Goal: Task Accomplishment & Management: Complete application form

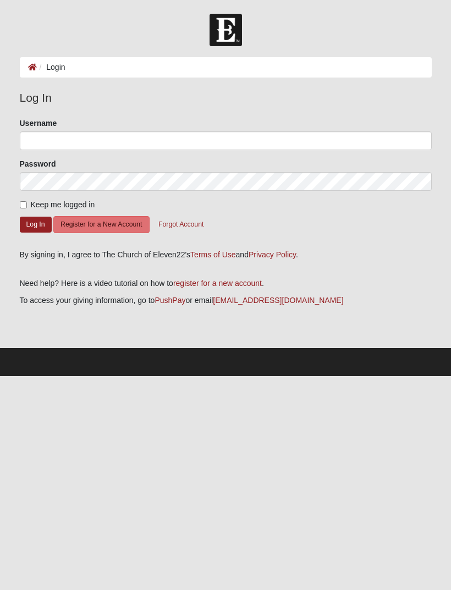
click at [124, 232] on button "Register for a New Account" at bounding box center [101, 224] width 96 height 17
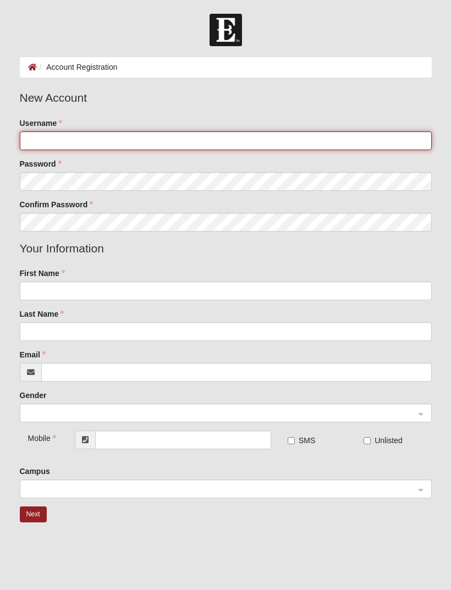
click at [234, 147] on input "Username" at bounding box center [226, 140] width 412 height 19
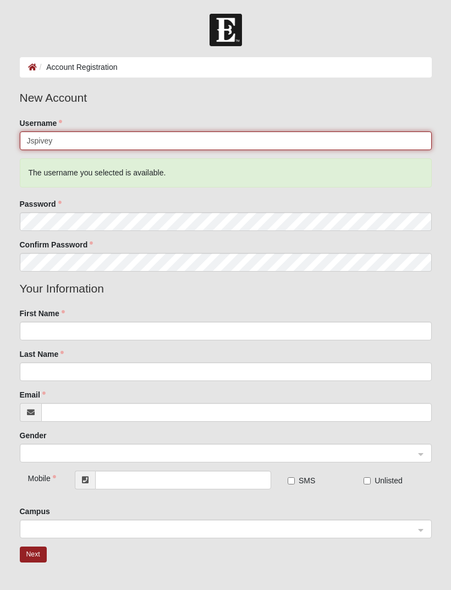
click at [173, 144] on input "Jspivey" at bounding box center [226, 140] width 412 height 19
type input "Jspivey1984"
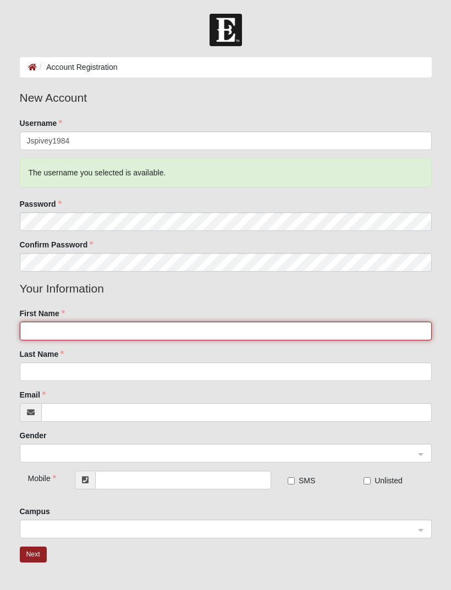
click at [290, 333] on input "First Name" at bounding box center [226, 331] width 412 height 19
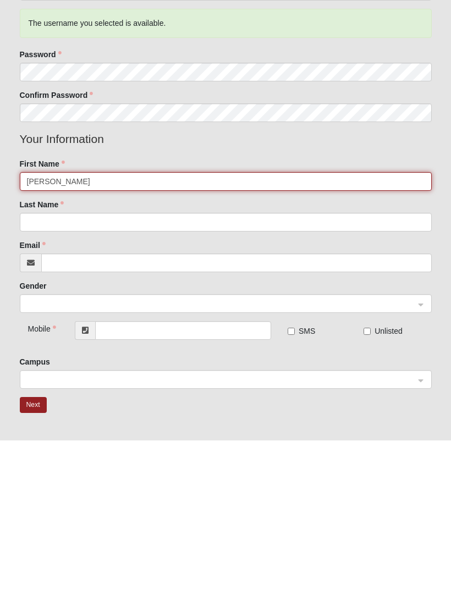
scroll to position [2, 0]
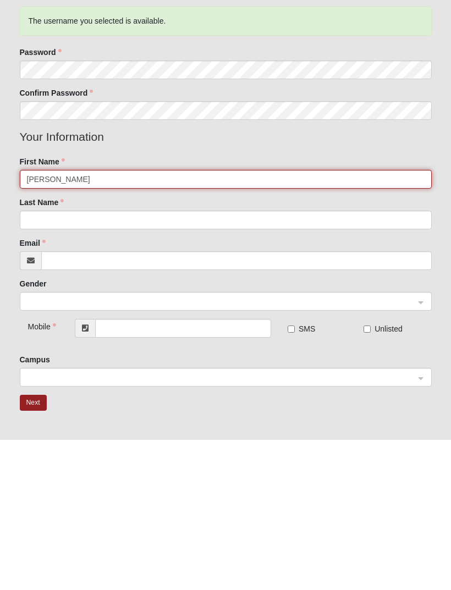
type input "Jessica"
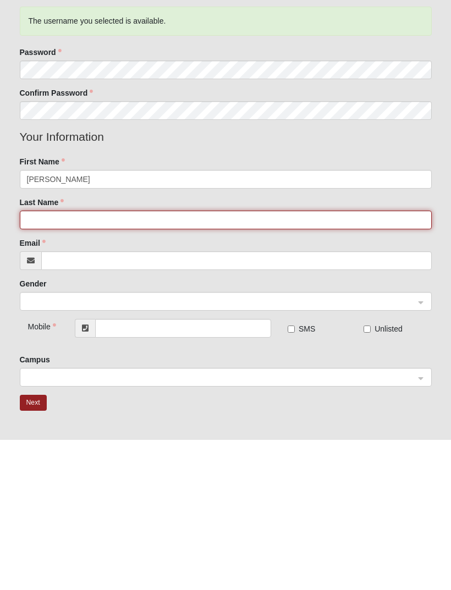
click at [221, 361] on input "Last Name" at bounding box center [226, 370] width 412 height 19
type input "Spivey"
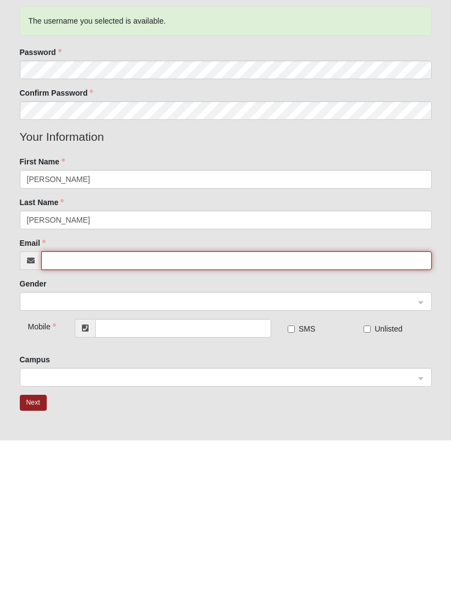
click at [229, 401] on input "Email" at bounding box center [236, 410] width 390 height 19
type input "spivey.jessica@ymail.com"
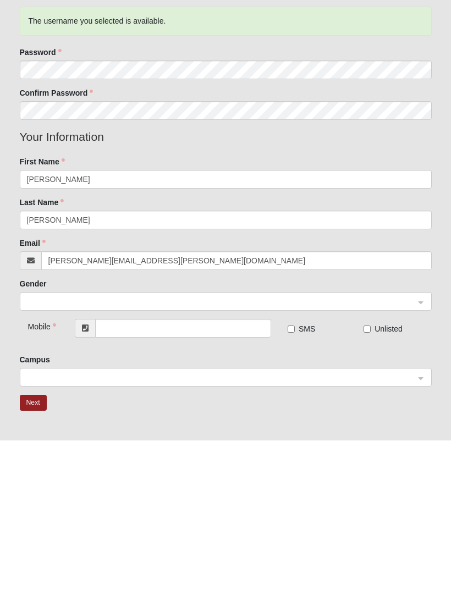
scroll to position [85, 0]
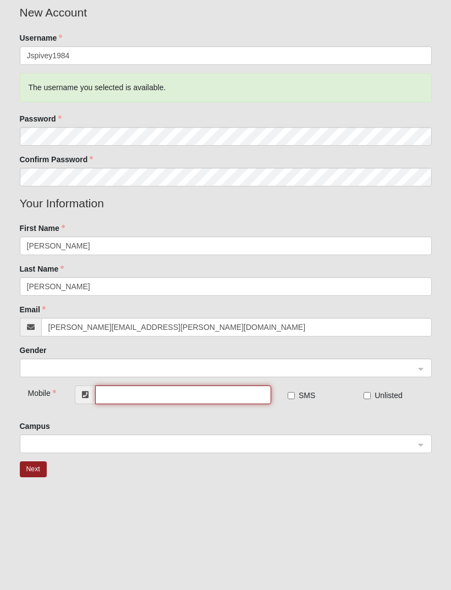
click at [233, 400] on input "text" at bounding box center [183, 394] width 176 height 19
type input "(334) 796-3412"
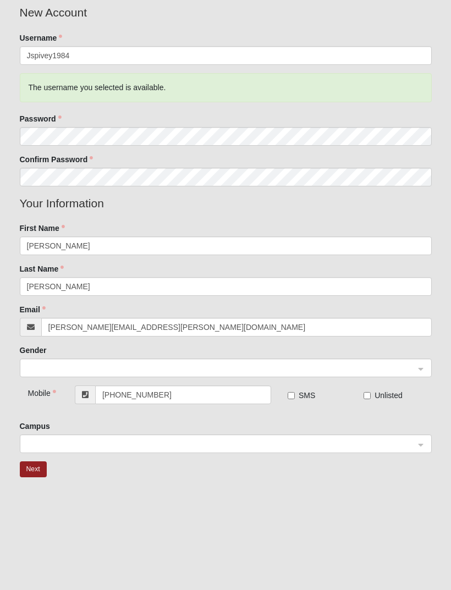
click at [416, 421] on div "Campus" at bounding box center [226, 437] width 412 height 32
click at [313, 452] on span at bounding box center [221, 444] width 391 height 19
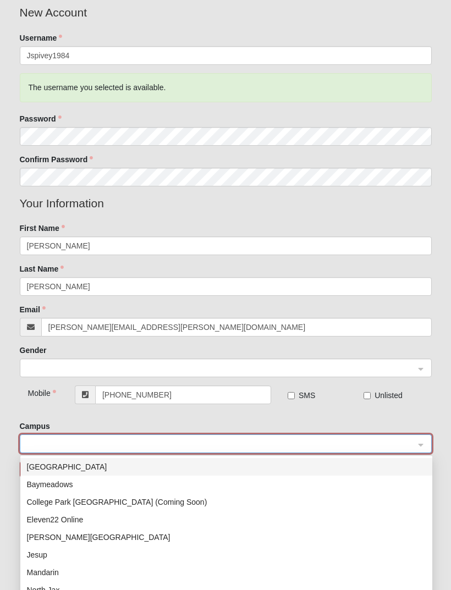
click at [320, 436] on input "search" at bounding box center [221, 443] width 391 height 16
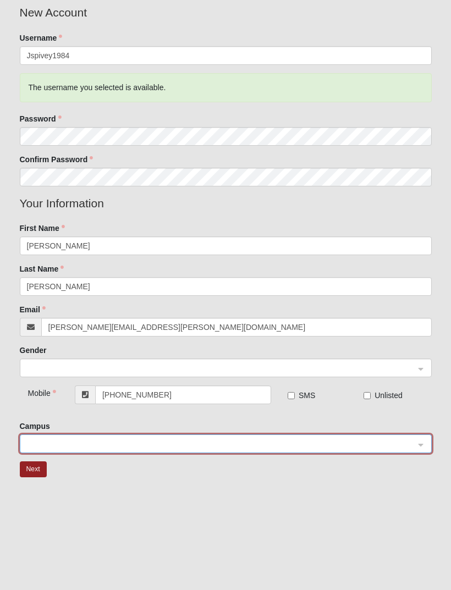
click at [344, 450] on input "search" at bounding box center [221, 443] width 391 height 16
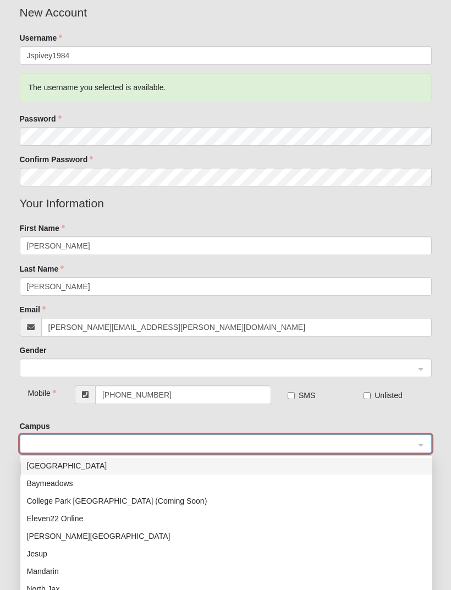
scroll to position [0, 0]
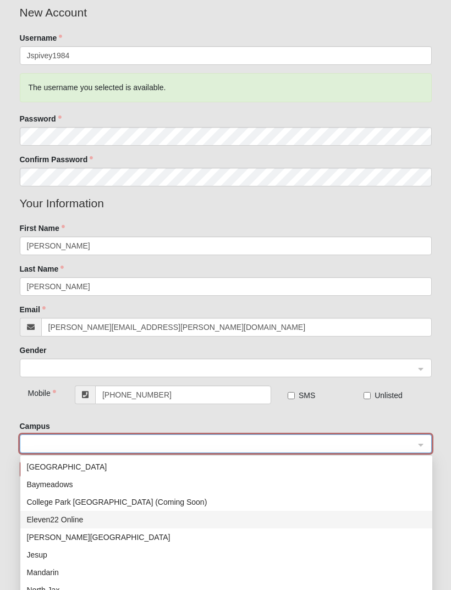
click at [93, 523] on div "Eleven22 Online" at bounding box center [226, 519] width 399 height 12
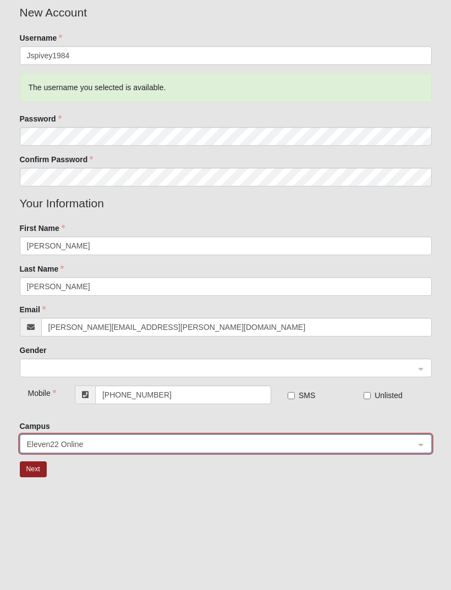
click at [415, 371] on input "search" at bounding box center [221, 367] width 391 height 16
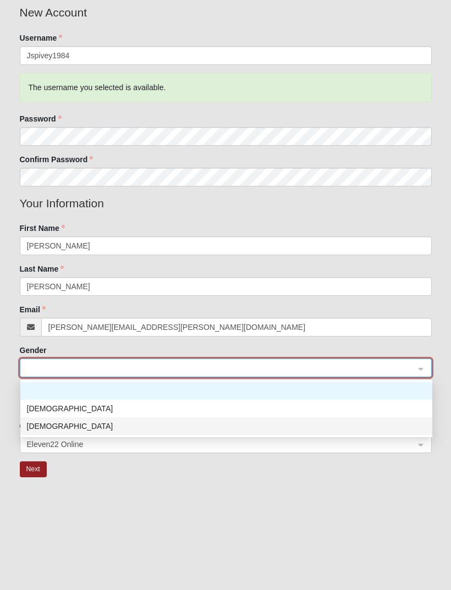
click at [303, 426] on div "Female" at bounding box center [226, 426] width 399 height 12
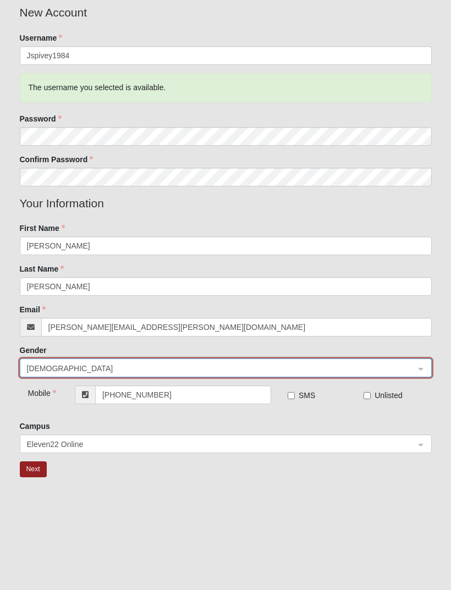
click at [40, 472] on button "Next" at bounding box center [33, 469] width 27 height 16
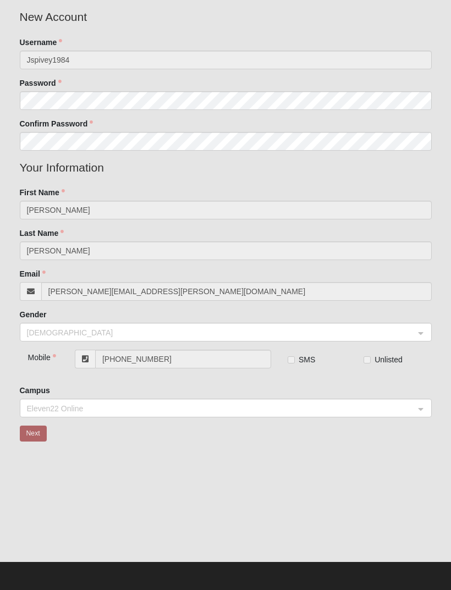
scroll to position [45, 0]
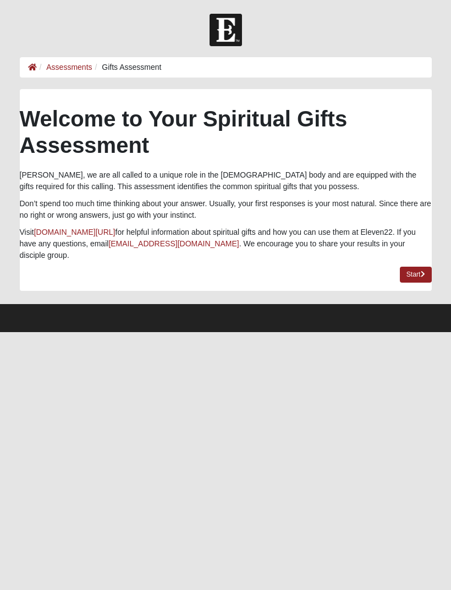
click at [421, 271] on icon at bounding box center [423, 274] width 4 height 7
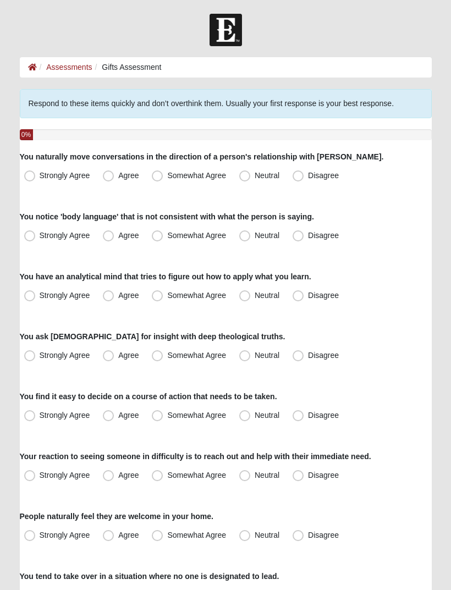
click at [308, 174] on span "Disagree" at bounding box center [323, 175] width 31 height 9
click at [301, 174] on input "Disagree" at bounding box center [300, 175] width 7 height 7
radio input "true"
click at [167, 234] on span "Somewhat Agree" at bounding box center [196, 235] width 59 height 9
click at [162, 234] on input "Somewhat Agree" at bounding box center [159, 235] width 7 height 7
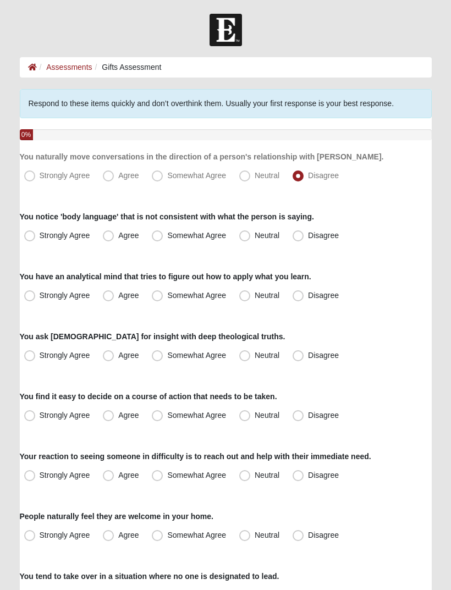
radio input "true"
click at [167, 296] on span "Somewhat Agree" at bounding box center [196, 295] width 59 height 9
click at [159, 296] on input "Somewhat Agree" at bounding box center [159, 295] width 7 height 7
radio input "true"
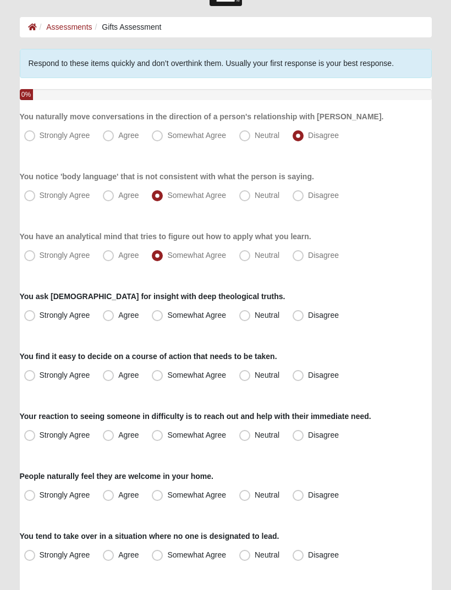
scroll to position [40, 0]
click at [118, 316] on span "Agree" at bounding box center [128, 315] width 20 height 9
click at [111, 316] on input "Agree" at bounding box center [110, 315] width 7 height 7
radio input "true"
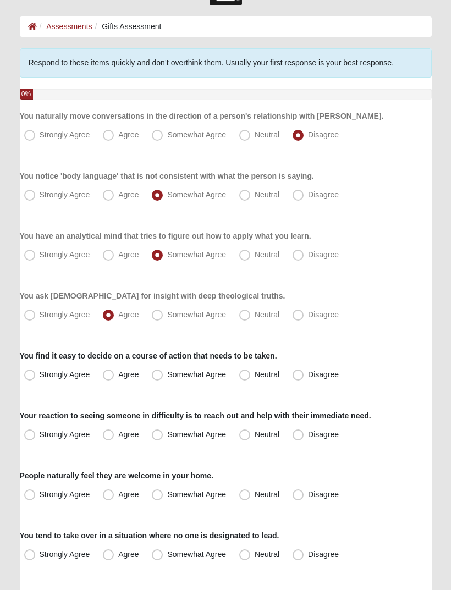
click at [308, 371] on span "Disagree" at bounding box center [323, 375] width 31 height 9
click at [303, 372] on input "Disagree" at bounding box center [300, 375] width 7 height 7
radio input "true"
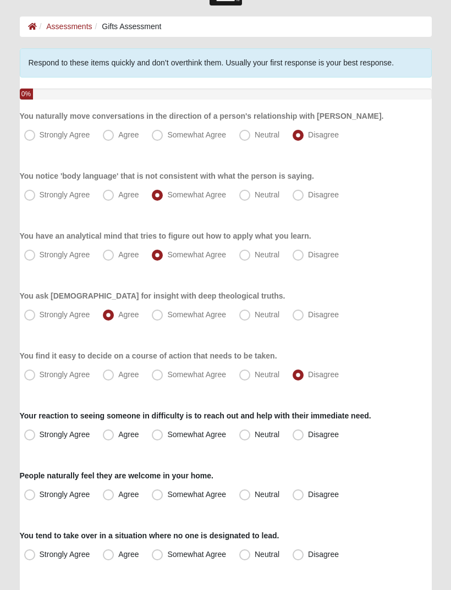
click at [117, 431] on label "Agree" at bounding box center [121, 436] width 47 height 18
click at [114, 432] on input "Agree" at bounding box center [110, 435] width 7 height 7
radio input "true"
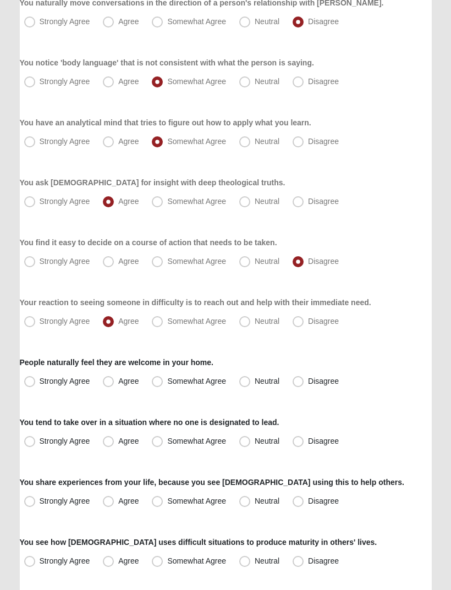
scroll to position [154, 0]
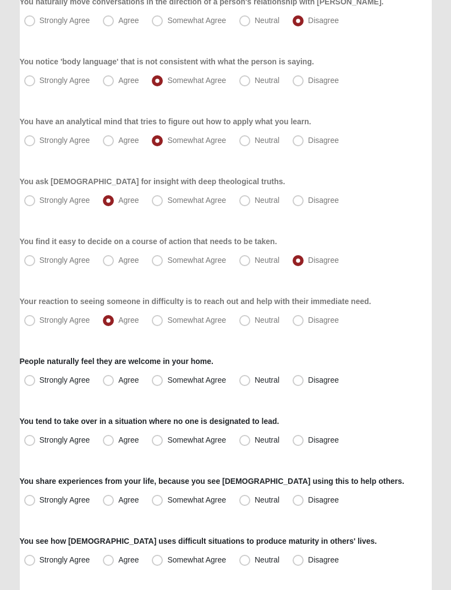
click at [167, 383] on span "Somewhat Agree" at bounding box center [196, 380] width 59 height 9
click at [161, 383] on input "Somewhat Agree" at bounding box center [159, 380] width 7 height 7
radio input "true"
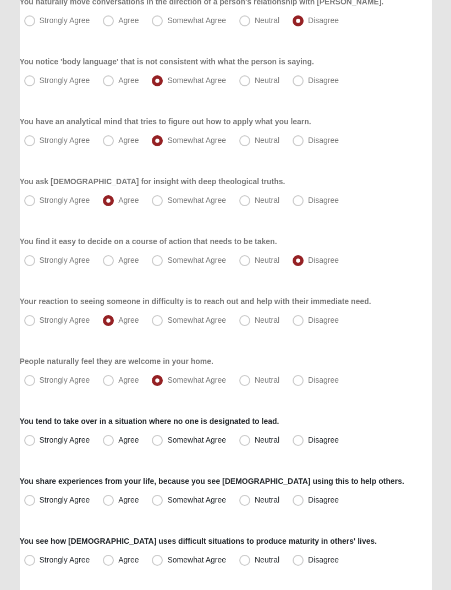
click at [167, 438] on span "Somewhat Agree" at bounding box center [196, 440] width 59 height 9
click at [163, 438] on input "Somewhat Agree" at bounding box center [159, 440] width 7 height 7
radio input "true"
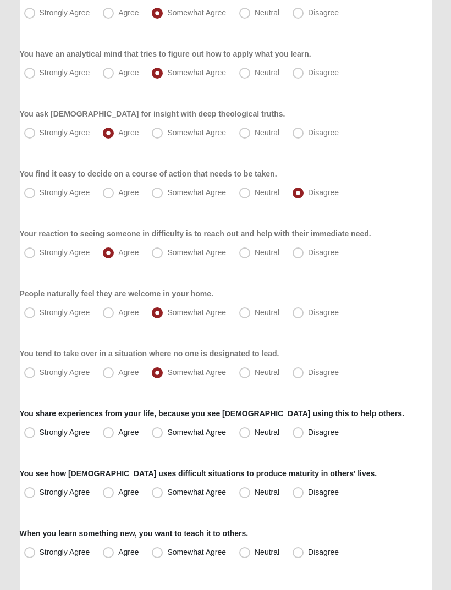
scroll to position [223, 0]
click at [255, 372] on span "Neutral" at bounding box center [267, 372] width 25 height 9
click at [250, 372] on input "Neutral" at bounding box center [247, 372] width 7 height 7
radio input "true"
click at [307, 429] on label "Disagree" at bounding box center [316, 433] width 57 height 18
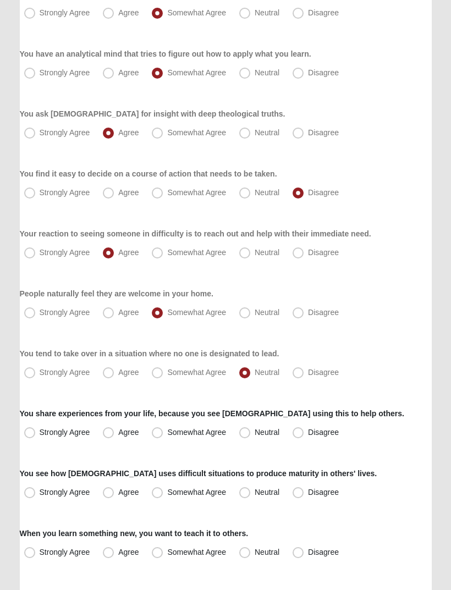
click at [304, 429] on input "Disagree" at bounding box center [300, 432] width 7 height 7
radio input "true"
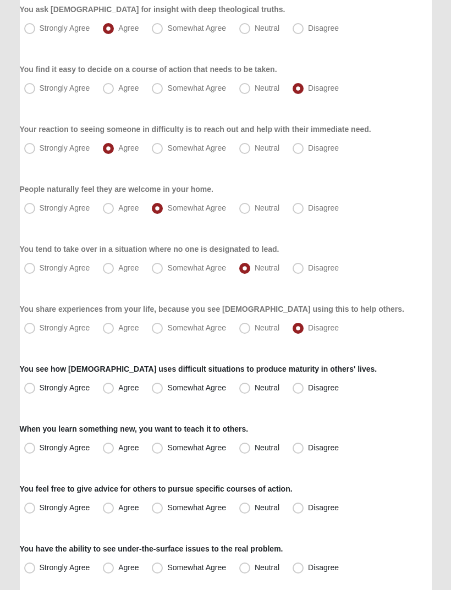
scroll to position [327, 0]
click at [112, 394] on label "Agree" at bounding box center [121, 388] width 47 height 18
click at [112, 391] on input "Agree" at bounding box center [110, 387] width 7 height 7
radio input "true"
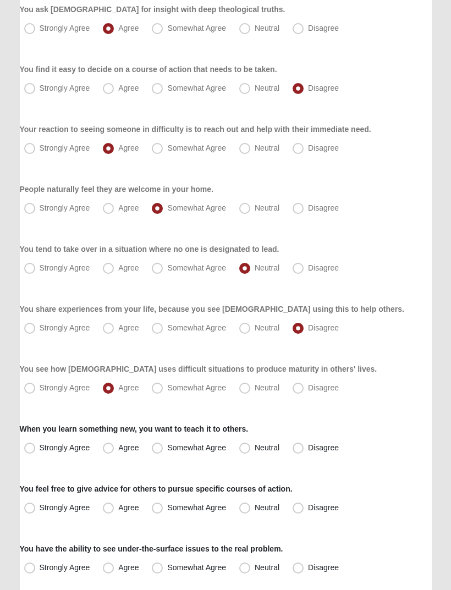
click at [167, 449] on span "Somewhat Agree" at bounding box center [196, 447] width 59 height 9
click at [158, 449] on input "Somewhat Agree" at bounding box center [159, 447] width 7 height 7
radio input "true"
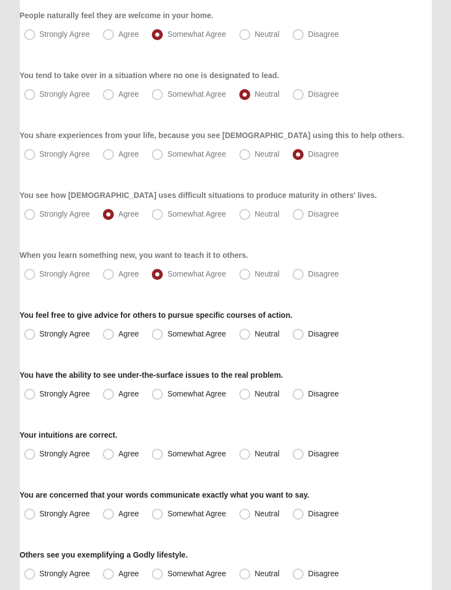
scroll to position [501, 0]
click at [118, 392] on span "Agree" at bounding box center [128, 393] width 20 height 9
click at [111, 392] on input "Agree" at bounding box center [110, 393] width 7 height 7
radio input "true"
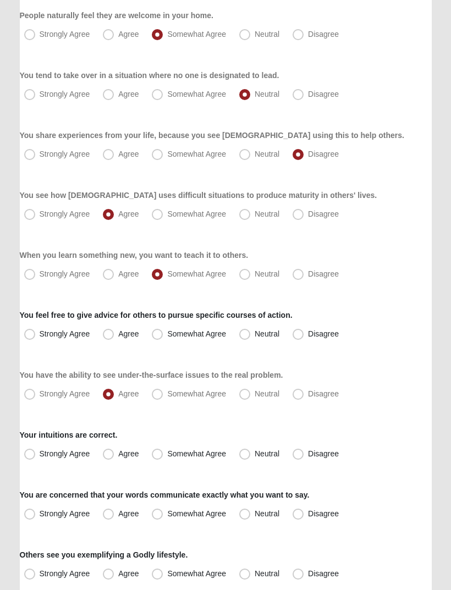
click at [161, 328] on label "Somewhat Agree" at bounding box center [189, 334] width 85 height 18
click at [161, 330] on input "Somewhat Agree" at bounding box center [159, 333] width 7 height 7
radio input "true"
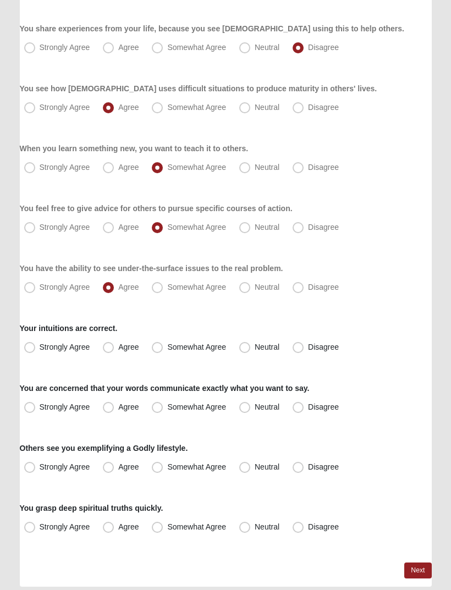
scroll to position [609, 0]
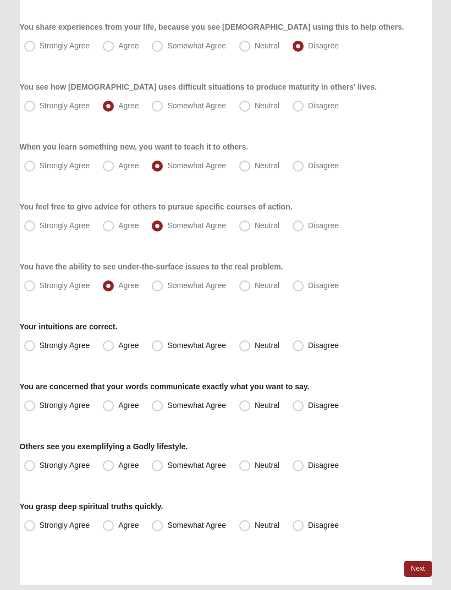
click at [118, 347] on span "Agree" at bounding box center [128, 345] width 20 height 9
click at [112, 347] on input "Agree" at bounding box center [110, 345] width 7 height 7
radio input "true"
click at [118, 402] on span "Agree" at bounding box center [128, 405] width 20 height 9
click at [114, 402] on input "Agree" at bounding box center [110, 405] width 7 height 7
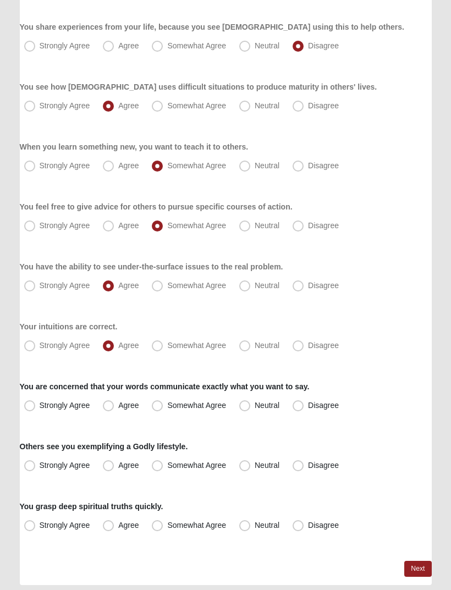
radio input "true"
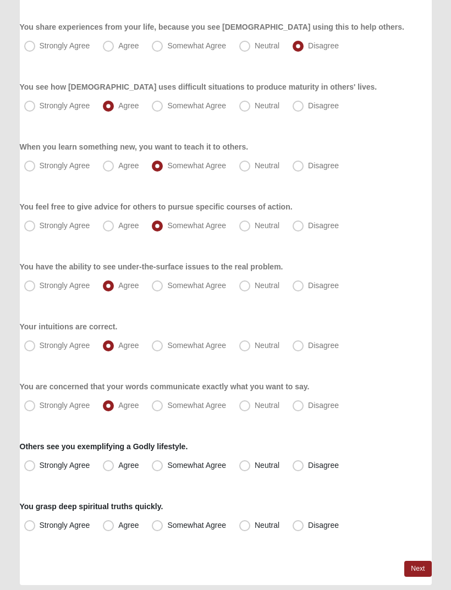
scroll to position [610, 0]
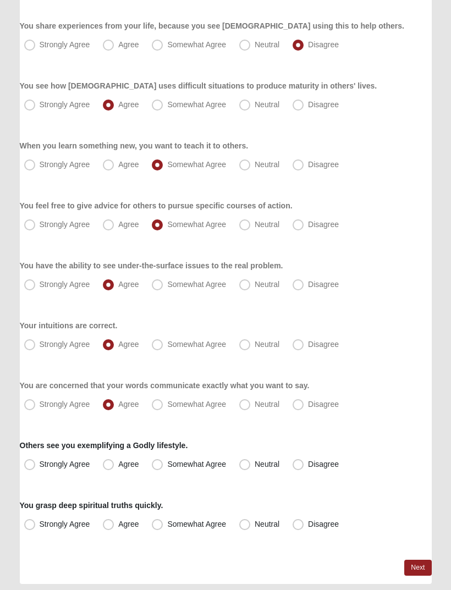
click at [167, 465] on span "Somewhat Agree" at bounding box center [196, 464] width 59 height 9
click at [161, 465] on input "Somewhat Agree" at bounding box center [159, 464] width 7 height 7
radio input "true"
click at [165, 531] on label "Somewhat Agree" at bounding box center [189, 525] width 85 height 18
click at [163, 528] on input "Somewhat Agree" at bounding box center [159, 524] width 7 height 7
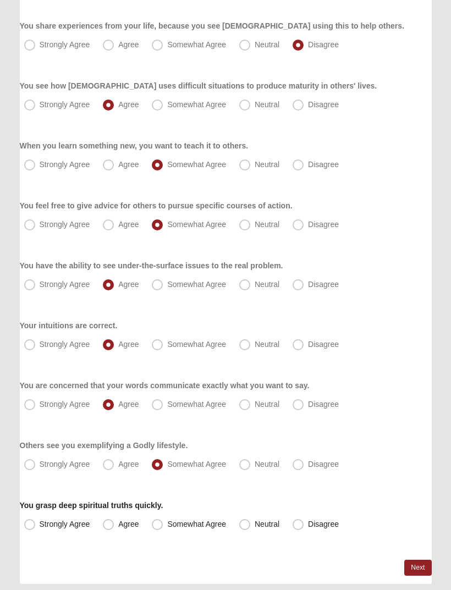
radio input "true"
click at [422, 566] on link "Next" at bounding box center [417, 568] width 27 height 16
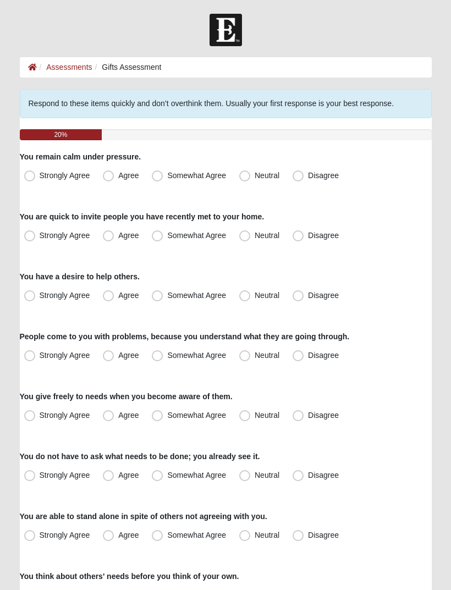
click at [308, 240] on span "Disagree" at bounding box center [323, 235] width 31 height 9
click at [297, 239] on input "Disagree" at bounding box center [300, 235] width 7 height 7
radio input "true"
click at [118, 294] on span "Agree" at bounding box center [128, 295] width 20 height 9
click at [110, 294] on input "Agree" at bounding box center [110, 295] width 7 height 7
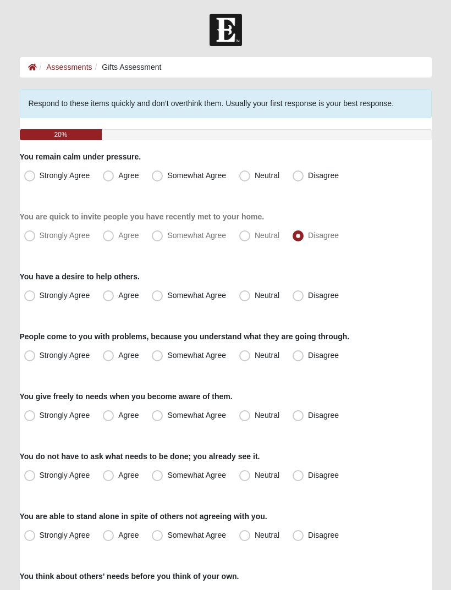
radio input "true"
click at [167, 179] on span "Somewhat Agree" at bounding box center [196, 175] width 59 height 9
click at [161, 179] on input "Somewhat Agree" at bounding box center [159, 175] width 7 height 7
radio input "true"
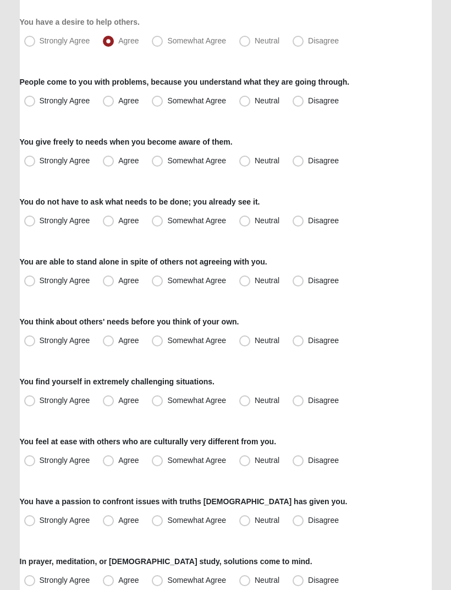
scroll to position [255, 0]
click at [118, 99] on span "Agree" at bounding box center [128, 100] width 20 height 9
click at [110, 99] on input "Agree" at bounding box center [110, 100] width 7 height 7
radio input "true"
click at [167, 163] on span "Somewhat Agree" at bounding box center [196, 160] width 59 height 9
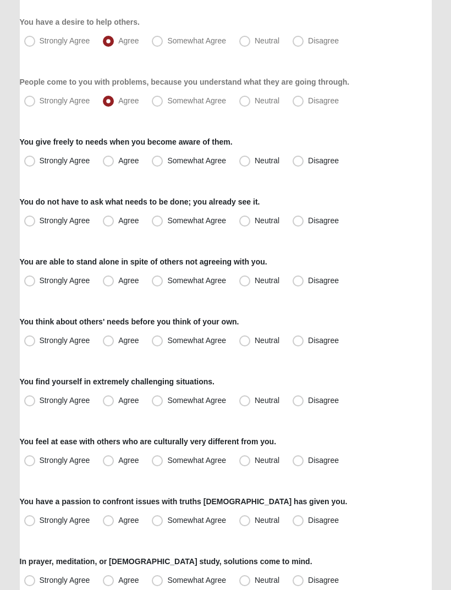
click at [160, 163] on input "Somewhat Agree" at bounding box center [159, 160] width 7 height 7
radio input "true"
click at [167, 222] on span "Somewhat Agree" at bounding box center [196, 220] width 59 height 9
click at [159, 222] on input "Somewhat Agree" at bounding box center [159, 220] width 7 height 7
radio input "true"
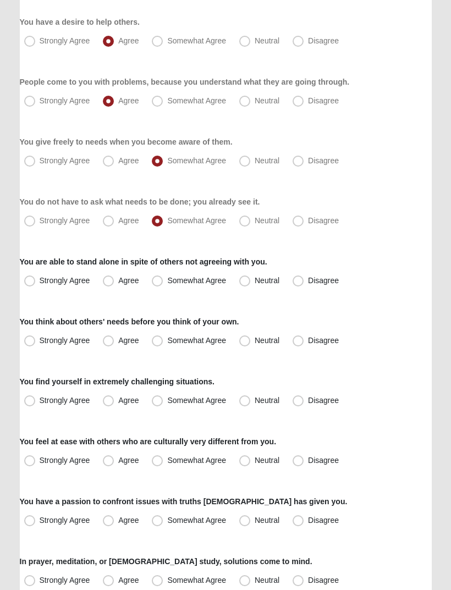
click at [118, 284] on span "Agree" at bounding box center [128, 280] width 20 height 9
click at [107, 284] on input "Agree" at bounding box center [110, 280] width 7 height 7
radio input "true"
click at [118, 343] on span "Agree" at bounding box center [128, 340] width 20 height 9
click at [113, 343] on input "Agree" at bounding box center [110, 340] width 7 height 7
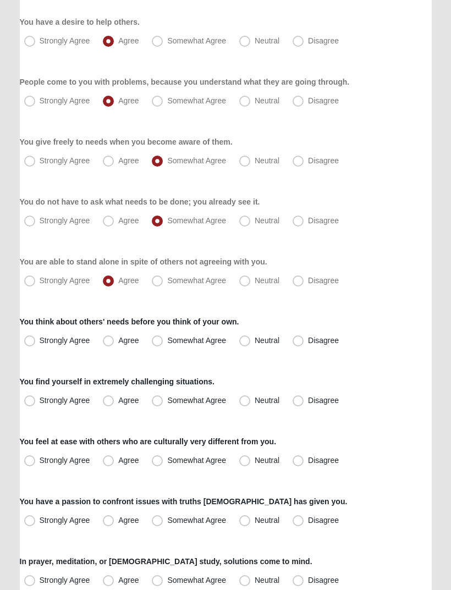
radio input "true"
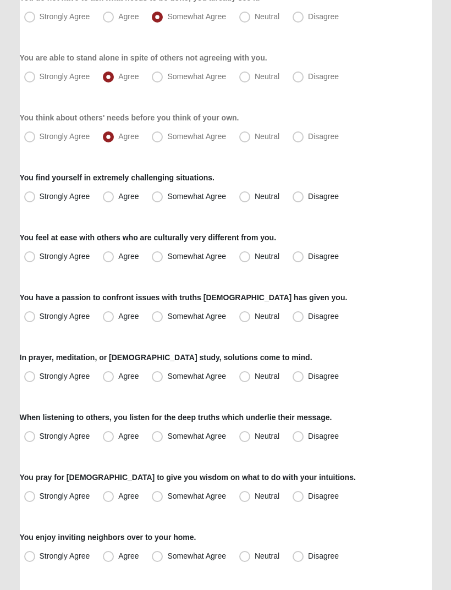
scroll to position [458, 0]
click at [109, 202] on label "Agree" at bounding box center [121, 197] width 47 height 18
click at [109, 200] on input "Agree" at bounding box center [110, 196] width 7 height 7
radio input "true"
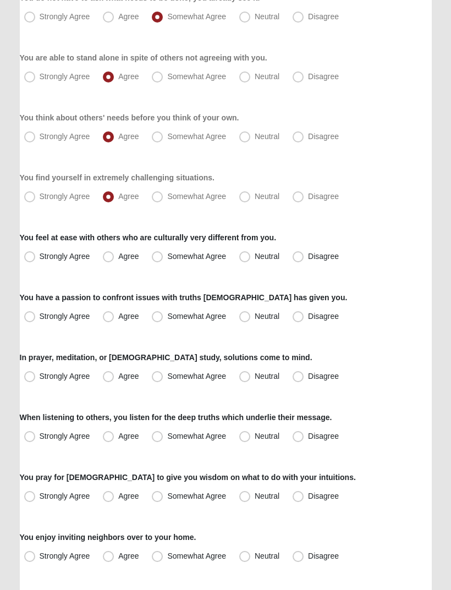
click at [167, 258] on span "Somewhat Agree" at bounding box center [196, 256] width 59 height 9
click at [157, 258] on input "Somewhat Agree" at bounding box center [159, 256] width 7 height 7
radio input "true"
click at [165, 313] on label "Somewhat Agree" at bounding box center [189, 317] width 85 height 18
click at [163, 313] on input "Somewhat Agree" at bounding box center [159, 316] width 7 height 7
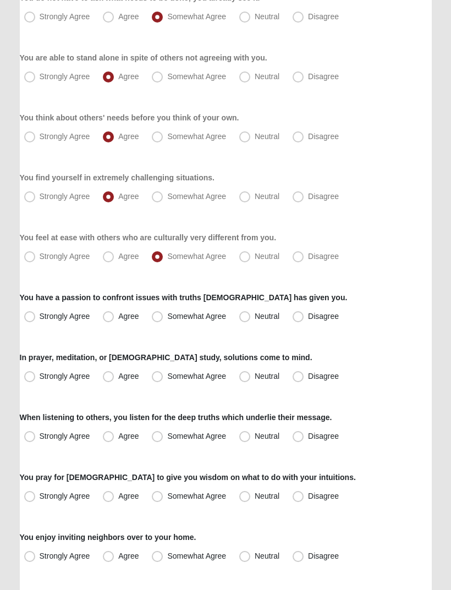
radio input "true"
click at [167, 377] on span "Somewhat Agree" at bounding box center [196, 376] width 59 height 9
click at [157, 377] on input "Somewhat Agree" at bounding box center [159, 376] width 7 height 7
radio input "true"
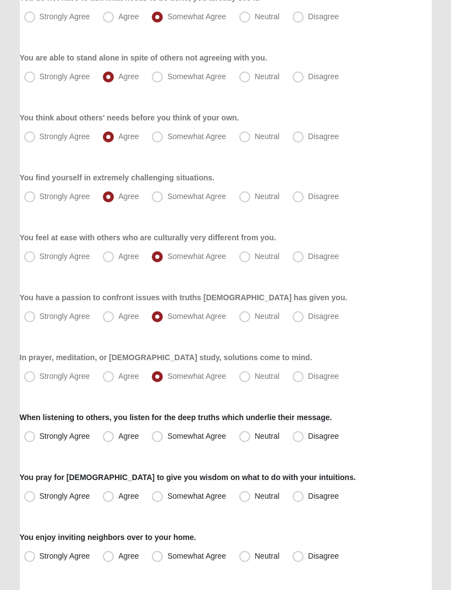
click at [118, 439] on label "Agree" at bounding box center [121, 437] width 47 height 18
click at [114, 439] on input "Agree" at bounding box center [110, 436] width 7 height 7
radio input "true"
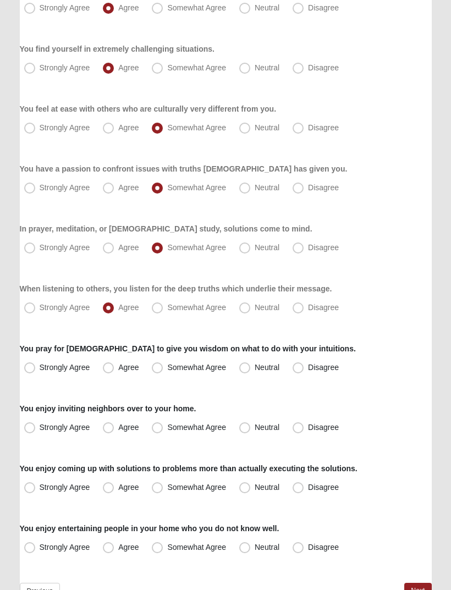
scroll to position [611, 0]
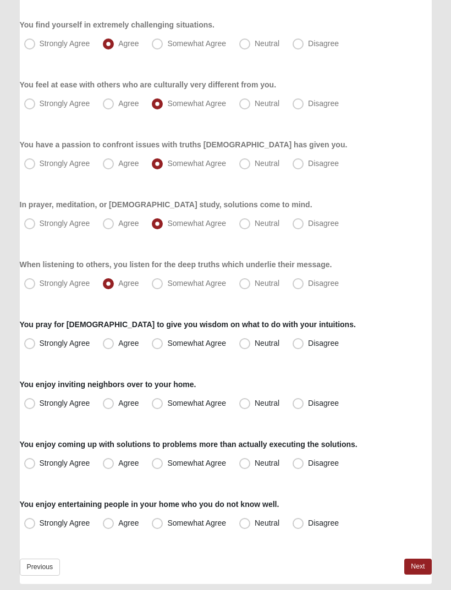
click at [308, 406] on span "Disagree" at bounding box center [323, 403] width 31 height 9
click at [302, 406] on input "Disagree" at bounding box center [300, 403] width 7 height 7
radio input "true"
click at [115, 344] on label "Agree" at bounding box center [121, 344] width 47 height 18
click at [114, 344] on input "Agree" at bounding box center [110, 343] width 7 height 7
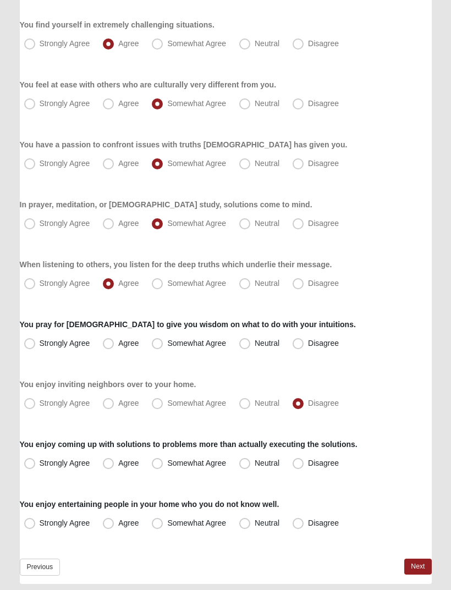
radio input "true"
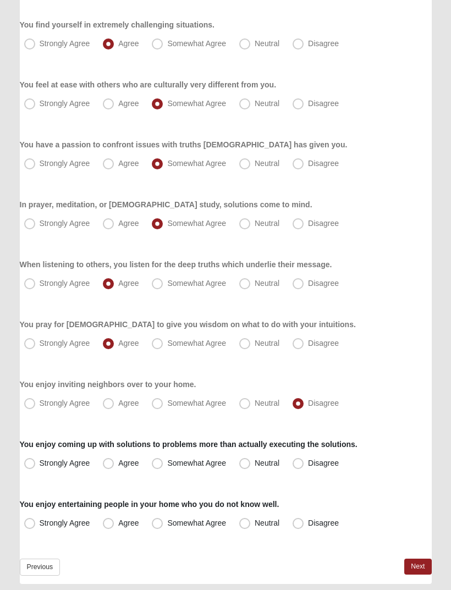
click at [116, 462] on label "Agree" at bounding box center [121, 464] width 47 height 18
click at [114, 462] on input "Agree" at bounding box center [110, 463] width 7 height 7
radio input "true"
click at [308, 524] on span "Disagree" at bounding box center [323, 522] width 31 height 9
click at [303, 524] on input "Disagree" at bounding box center [300, 522] width 7 height 7
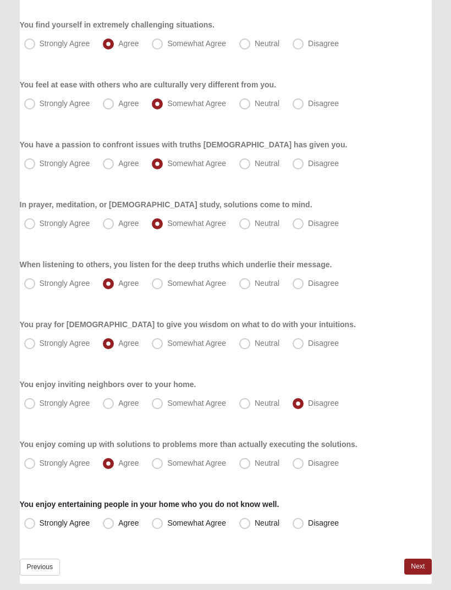
radio input "true"
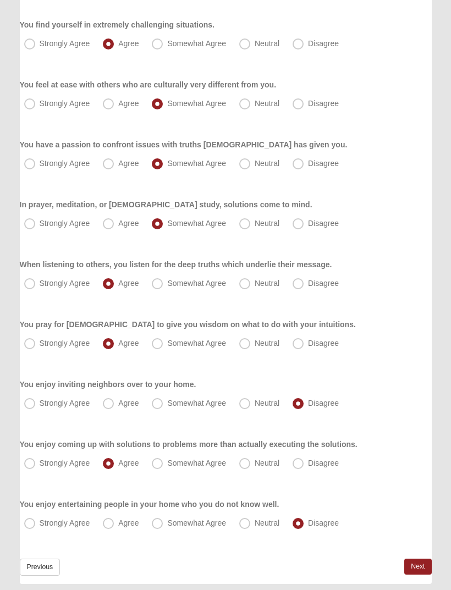
click at [421, 567] on link "Next" at bounding box center [417, 567] width 27 height 16
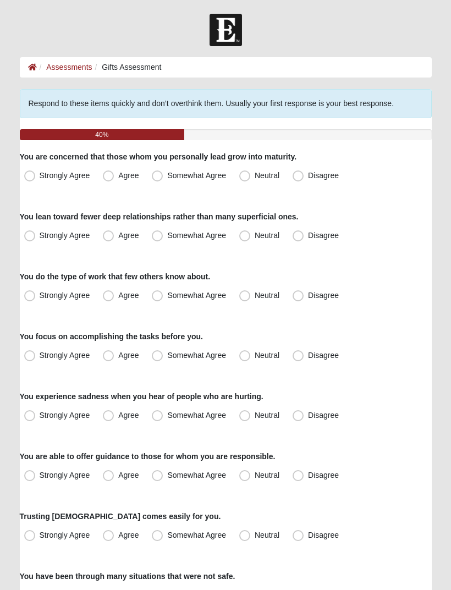
click at [118, 176] on span "Agree" at bounding box center [128, 175] width 20 height 9
click at [112, 176] on input "Agree" at bounding box center [110, 175] width 7 height 7
radio input "true"
click at [40, 233] on span "Strongly Agree" at bounding box center [65, 235] width 51 height 9
click at [34, 233] on input "Strongly Agree" at bounding box center [32, 235] width 7 height 7
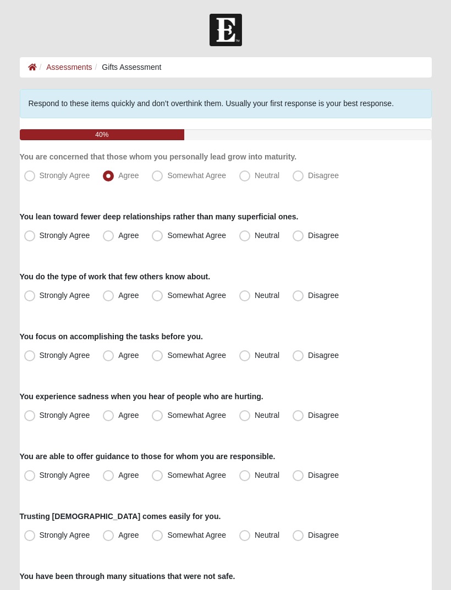
radio input "true"
click at [118, 295] on span "Agree" at bounding box center [128, 295] width 20 height 9
click at [111, 295] on input "Agree" at bounding box center [110, 295] width 7 height 7
radio input "true"
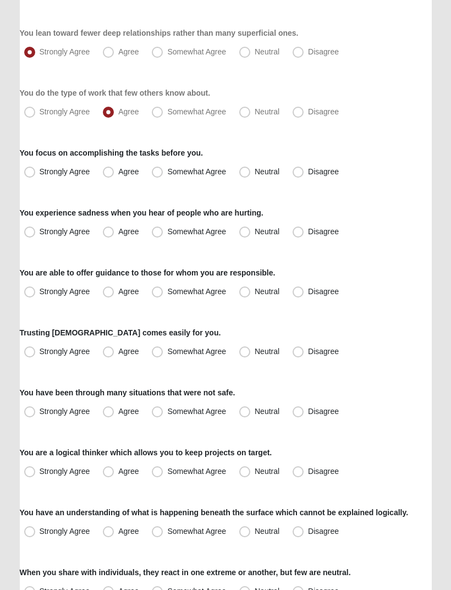
scroll to position [184, 0]
click at [118, 173] on span "Agree" at bounding box center [128, 171] width 20 height 9
click at [109, 173] on input "Agree" at bounding box center [110, 171] width 7 height 7
radio input "true"
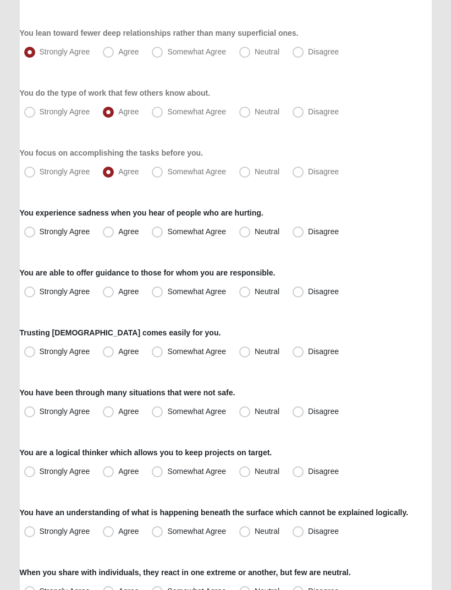
click at [118, 236] on span "Agree" at bounding box center [128, 231] width 20 height 9
click at [111, 235] on input "Agree" at bounding box center [110, 231] width 7 height 7
radio input "true"
click at [115, 292] on label "Agree" at bounding box center [121, 292] width 47 height 18
click at [114, 292] on input "Agree" at bounding box center [110, 291] width 7 height 7
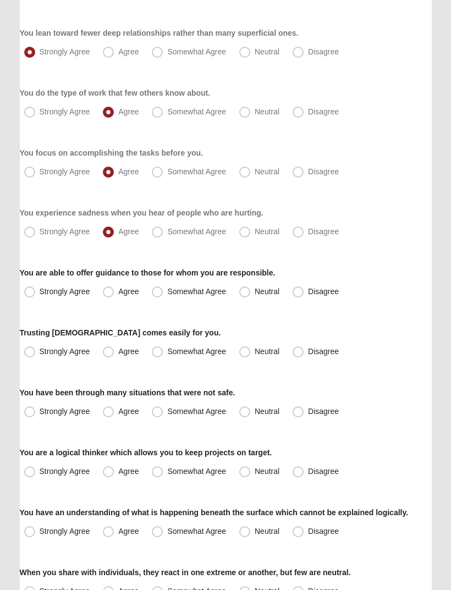
radio input "true"
click at [308, 351] on span "Disagree" at bounding box center [323, 351] width 31 height 9
click at [301, 351] on input "Disagree" at bounding box center [300, 351] width 7 height 7
radio input "true"
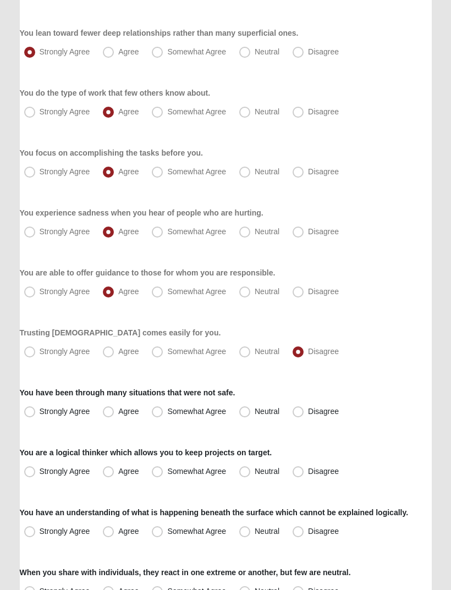
click at [118, 408] on span "Agree" at bounding box center [128, 411] width 20 height 9
click at [109, 408] on input "Agree" at bounding box center [110, 411] width 7 height 7
radio input "true"
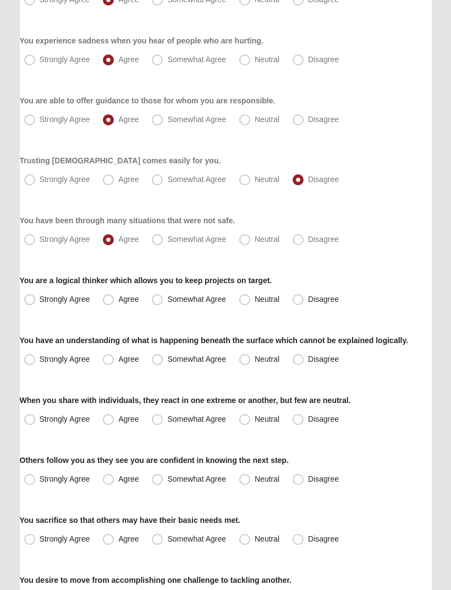
scroll to position [356, 0]
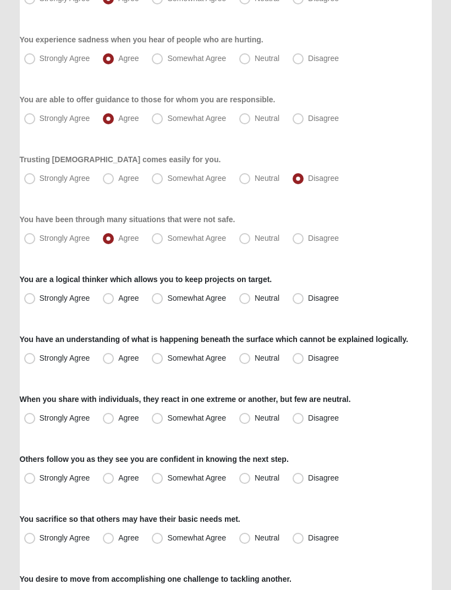
click at [167, 297] on span "Somewhat Agree" at bounding box center [196, 298] width 59 height 9
click at [161, 297] on input "Somewhat Agree" at bounding box center [159, 298] width 7 height 7
radio input "true"
click at [118, 363] on span "Agree" at bounding box center [128, 358] width 20 height 9
click at [107, 362] on input "Agree" at bounding box center [110, 358] width 7 height 7
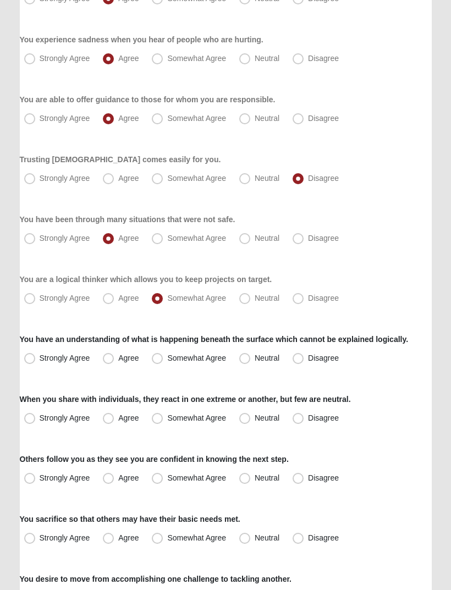
radio input "true"
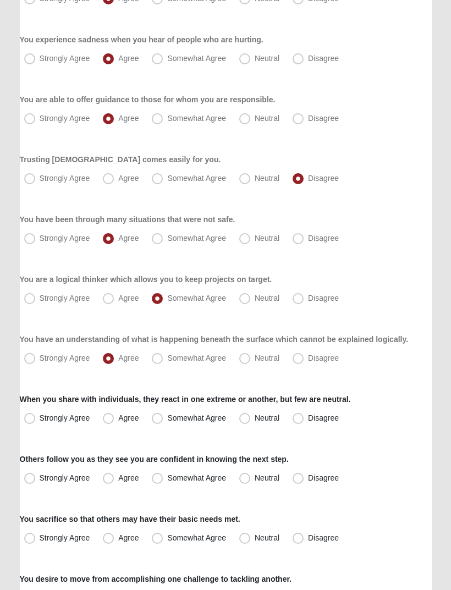
click at [255, 411] on label "Neutral" at bounding box center [260, 419] width 51 height 18
click at [251, 415] on input "Neutral" at bounding box center [247, 418] width 7 height 7
radio input "true"
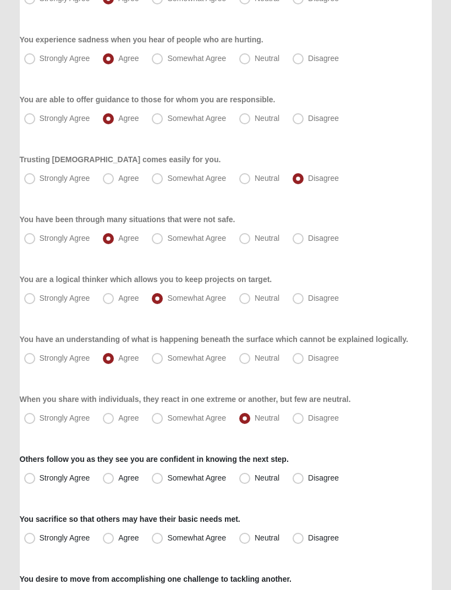
click at [255, 478] on span "Neutral" at bounding box center [267, 478] width 25 height 9
click at [245, 478] on input "Neutral" at bounding box center [247, 478] width 7 height 7
radio input "true"
click at [167, 542] on span "Somewhat Agree" at bounding box center [196, 538] width 59 height 9
click at [163, 542] on input "Somewhat Agree" at bounding box center [159, 538] width 7 height 7
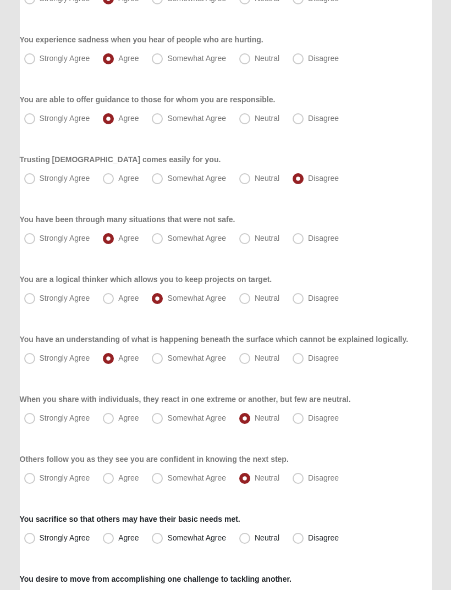
radio input "true"
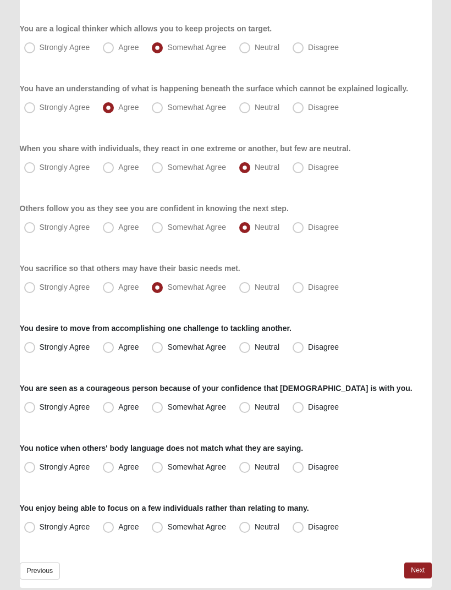
scroll to position [611, 0]
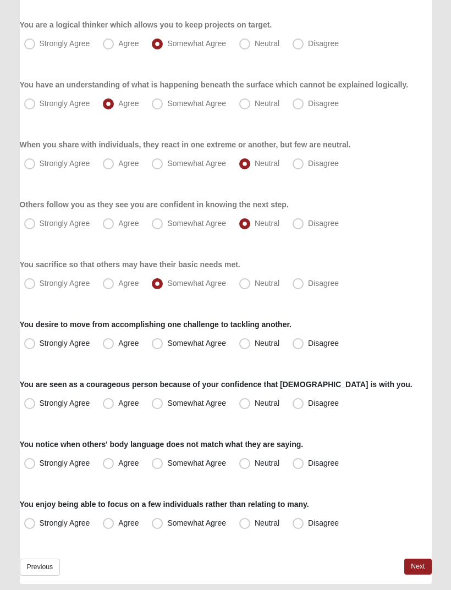
click at [170, 403] on span "Somewhat Agree" at bounding box center [196, 403] width 59 height 9
click at [163, 403] on input "Somewhat Agree" at bounding box center [159, 403] width 7 height 7
radio input "true"
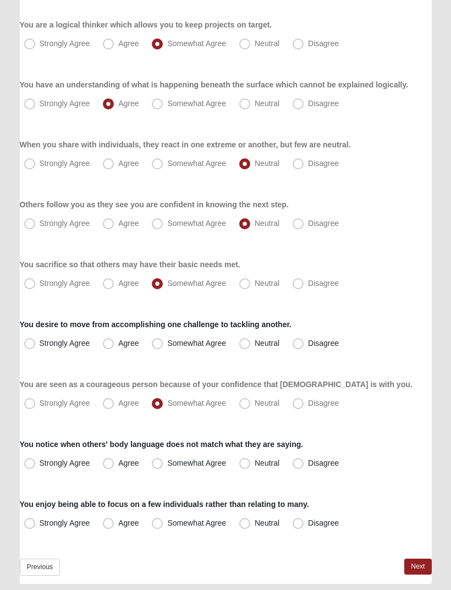
click at [118, 467] on span "Agree" at bounding box center [128, 462] width 20 height 9
click at [110, 467] on input "Agree" at bounding box center [110, 463] width 7 height 7
radio input "true"
click at [118, 522] on span "Agree" at bounding box center [128, 522] width 20 height 9
click at [112, 522] on input "Agree" at bounding box center [110, 522] width 7 height 7
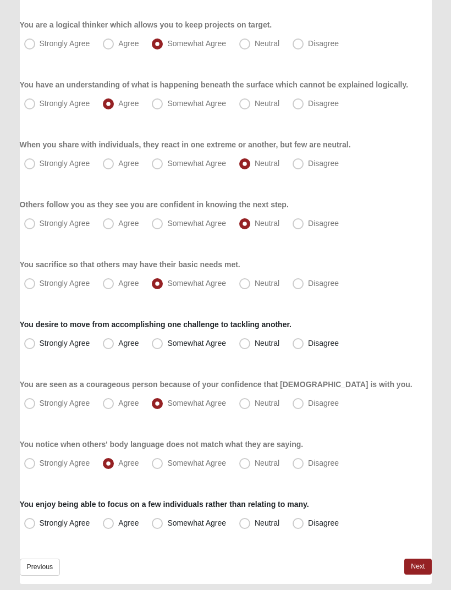
radio input "true"
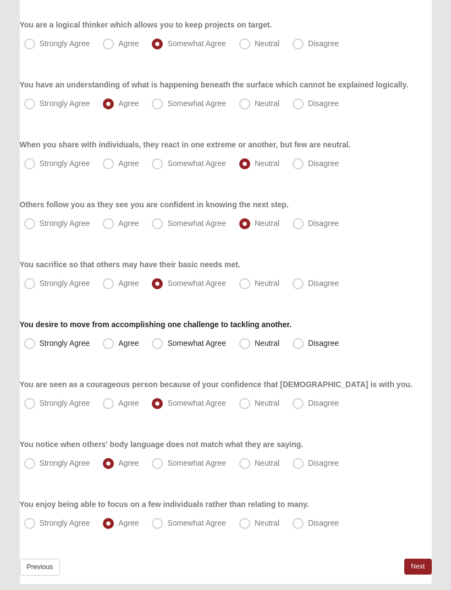
click at [167, 346] on span "Somewhat Agree" at bounding box center [196, 343] width 59 height 9
click at [162, 346] on input "Somewhat Agree" at bounding box center [159, 343] width 7 height 7
radio input "true"
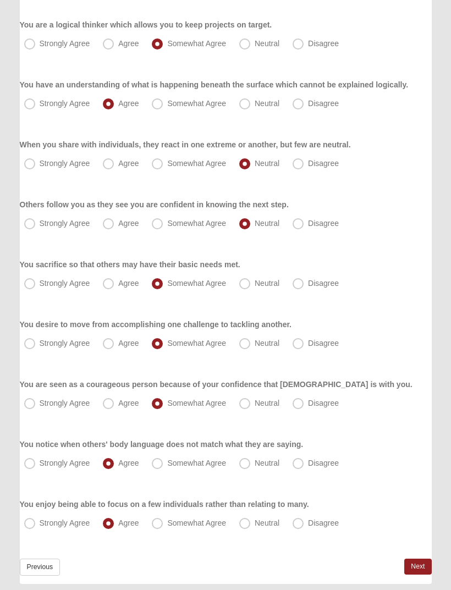
click at [416, 570] on link "Next" at bounding box center [417, 567] width 27 height 16
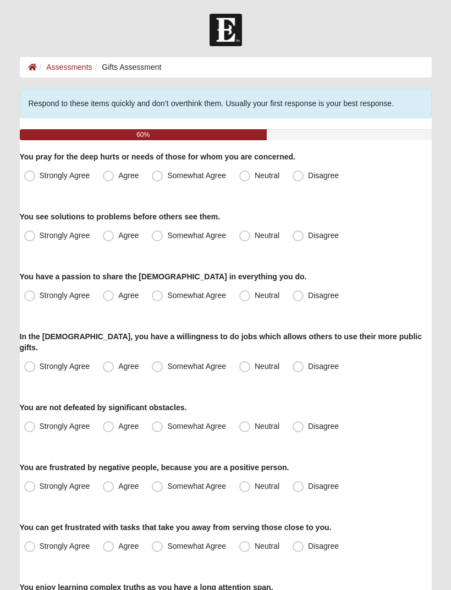
click at [118, 234] on span "Agree" at bounding box center [128, 235] width 20 height 9
click at [113, 234] on input "Agree" at bounding box center [110, 235] width 7 height 7
radio input "true"
click at [255, 300] on span "Neutral" at bounding box center [267, 295] width 25 height 9
click at [248, 299] on input "Neutral" at bounding box center [247, 295] width 7 height 7
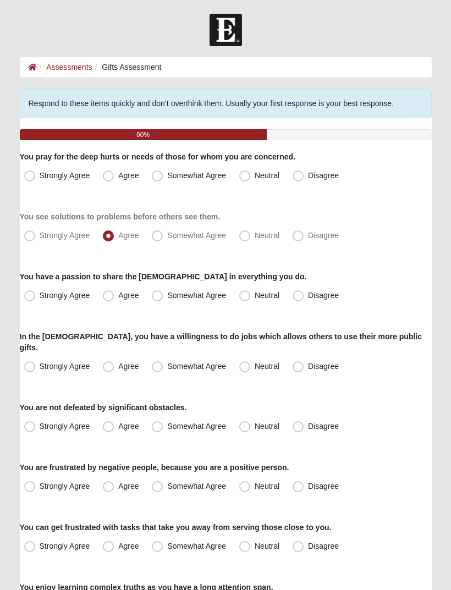
radio input "true"
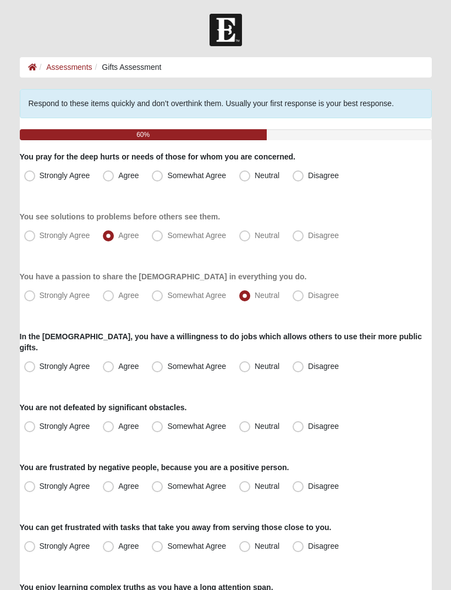
click at [157, 181] on label "Somewhat Agree" at bounding box center [189, 176] width 85 height 18
click at [157, 179] on input "Somewhat Agree" at bounding box center [159, 175] width 7 height 7
radio input "true"
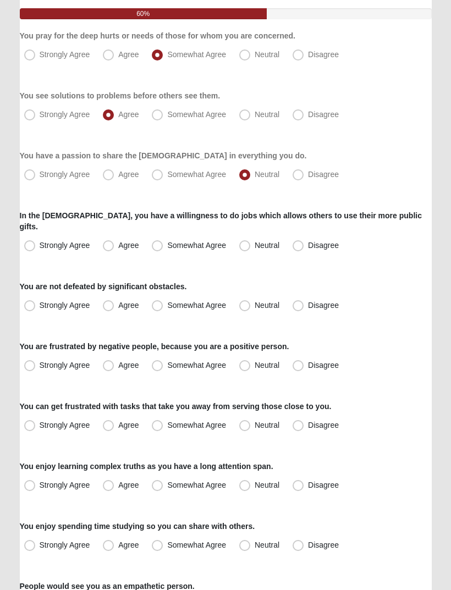
scroll to position [121, 0]
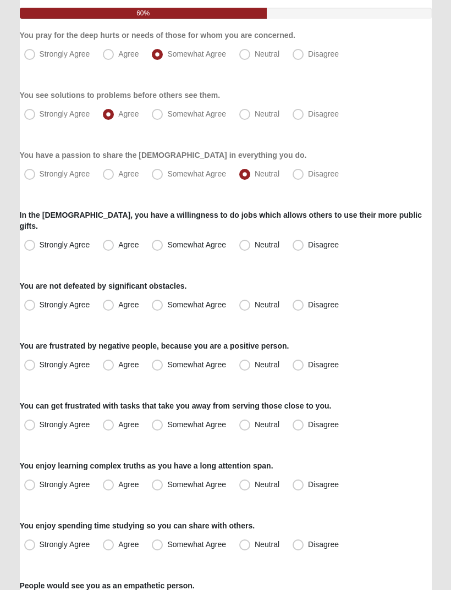
click at [253, 236] on label "Neutral" at bounding box center [260, 245] width 51 height 18
click at [251, 241] on input "Neutral" at bounding box center [247, 244] width 7 height 7
radio input "true"
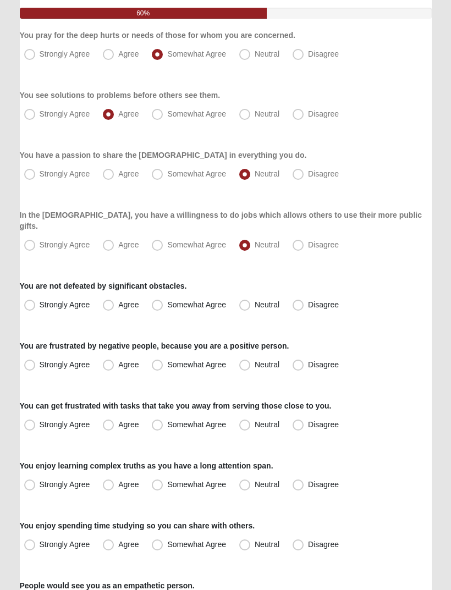
click at [161, 283] on div "You are not defeated by significant obstacles. Strongly Agree Agree Somewhat Ag…" at bounding box center [226, 297] width 412 height 34
click at [167, 300] on span "Somewhat Agree" at bounding box center [196, 304] width 59 height 9
click at [156, 301] on input "Somewhat Agree" at bounding box center [159, 304] width 7 height 7
radio input "true"
click at [167, 360] on span "Somewhat Agree" at bounding box center [196, 364] width 59 height 9
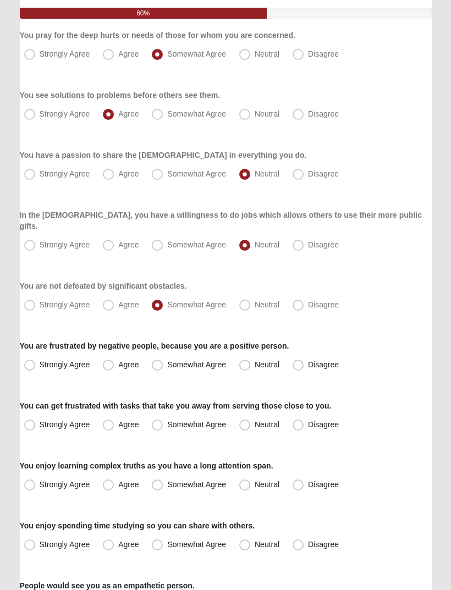
click at [156, 361] on input "Somewhat Agree" at bounding box center [159, 364] width 7 height 7
radio input "true"
click at [252, 356] on label "Neutral" at bounding box center [260, 365] width 51 height 18
click at [251, 361] on input "Neutral" at bounding box center [247, 364] width 7 height 7
radio input "true"
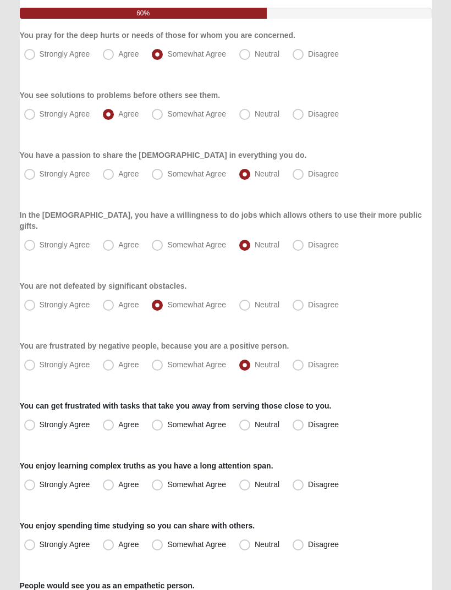
click at [308, 360] on span "Disagree" at bounding box center [323, 364] width 31 height 9
click at [304, 361] on input "Disagree" at bounding box center [300, 364] width 7 height 7
radio input "true"
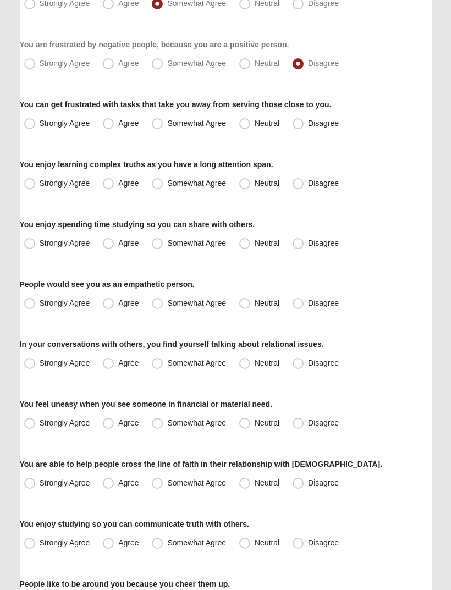
scroll to position [424, 0]
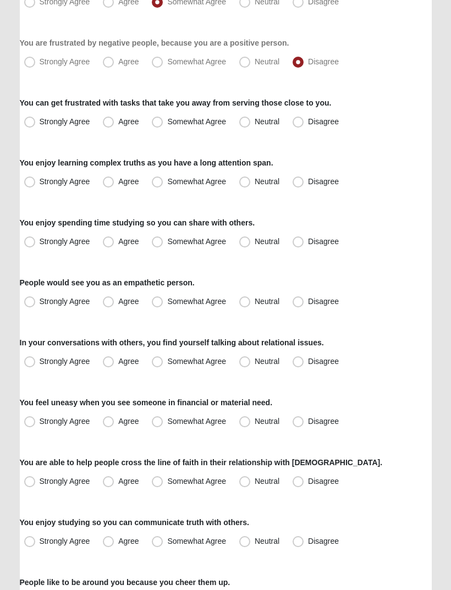
click at [115, 114] on label "Agree" at bounding box center [121, 123] width 47 height 18
click at [114, 119] on input "Agree" at bounding box center [110, 122] width 7 height 7
radio input "true"
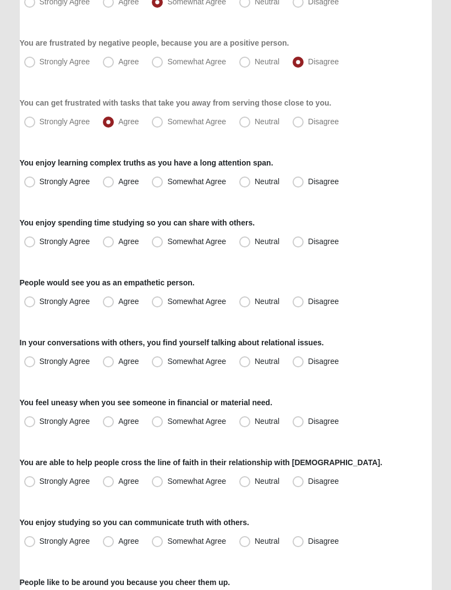
click at [165, 174] on label "Somewhat Agree" at bounding box center [189, 183] width 85 height 18
click at [163, 179] on input "Somewhat Agree" at bounding box center [159, 182] width 7 height 7
radio input "true"
click at [164, 234] on label "Somewhat Agree" at bounding box center [189, 243] width 85 height 18
click at [163, 239] on input "Somewhat Agree" at bounding box center [159, 242] width 7 height 7
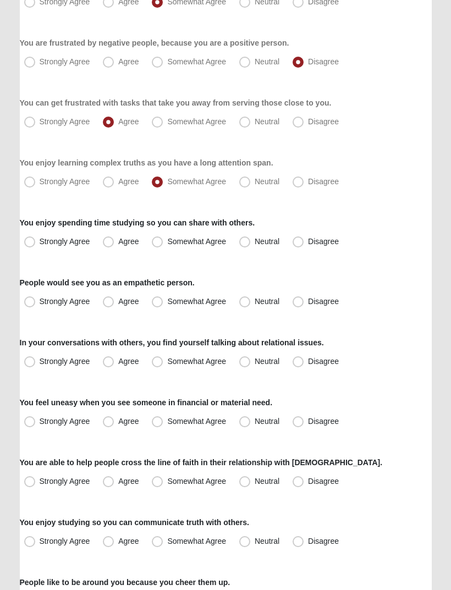
radio input "true"
click at [118, 297] on span "Agree" at bounding box center [128, 301] width 20 height 9
click at [109, 298] on input "Agree" at bounding box center [110, 301] width 7 height 7
radio input "true"
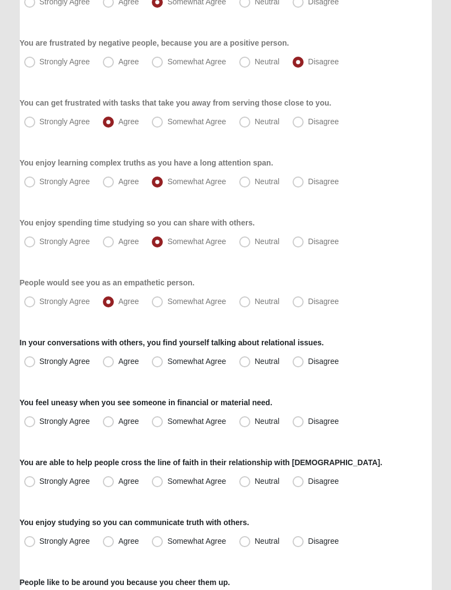
click at [118, 357] on span "Agree" at bounding box center [128, 361] width 20 height 9
click at [113, 358] on input "Agree" at bounding box center [110, 361] width 7 height 7
radio input "true"
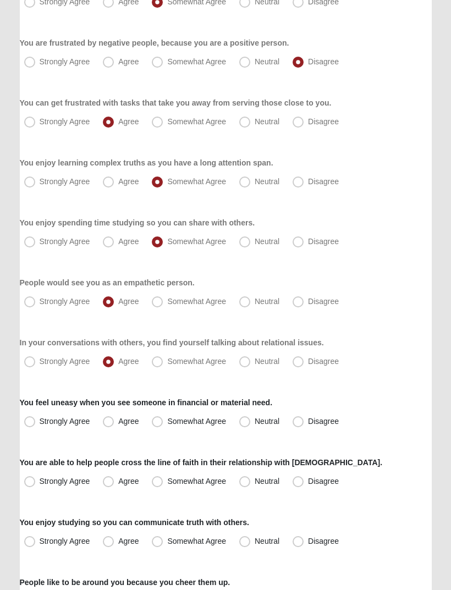
click at [167, 417] on span "Somewhat Agree" at bounding box center [196, 421] width 59 height 9
click at [161, 418] on input "Somewhat Agree" at bounding box center [159, 421] width 7 height 7
radio input "true"
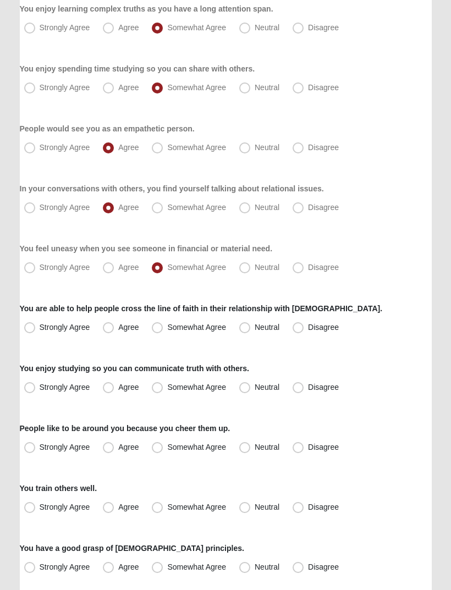
scroll to position [597, 0]
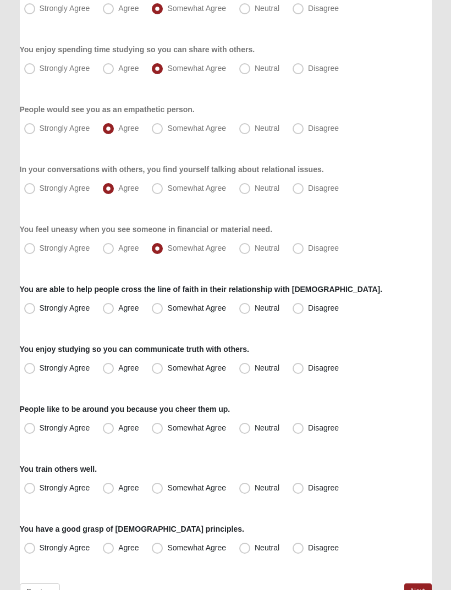
click at [255, 304] on span "Neutral" at bounding box center [267, 308] width 25 height 9
click at [246, 305] on input "Neutral" at bounding box center [247, 308] width 7 height 7
radio input "true"
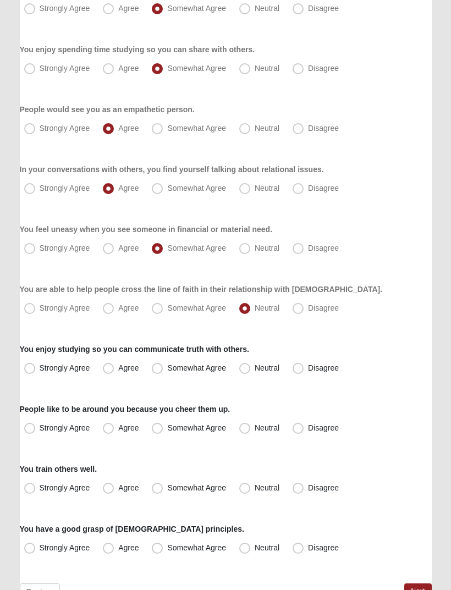
click at [167, 364] on span "Somewhat Agree" at bounding box center [196, 368] width 59 height 9
click at [161, 365] on input "Somewhat Agree" at bounding box center [159, 368] width 7 height 7
radio input "true"
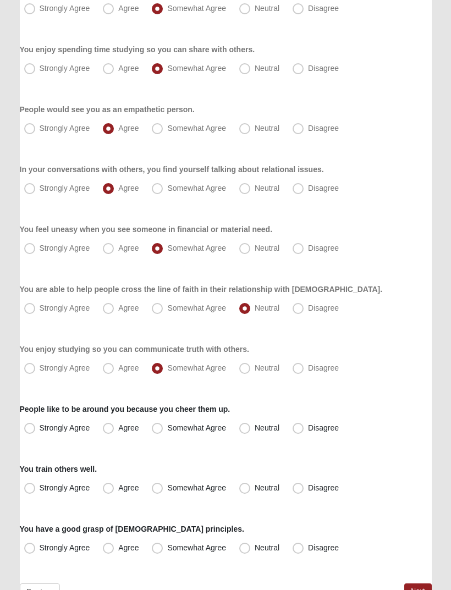
click at [255, 424] on span "Neutral" at bounding box center [267, 428] width 25 height 9
click at [249, 425] on input "Neutral" at bounding box center [247, 428] width 7 height 7
radio input "true"
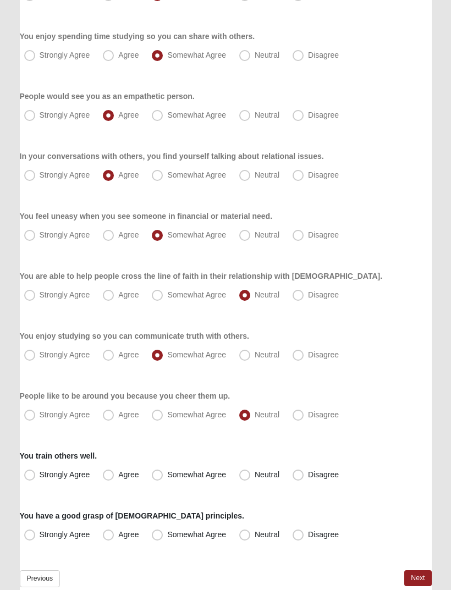
scroll to position [611, 0]
click at [167, 469] on span "Somewhat Agree" at bounding box center [196, 473] width 59 height 9
click at [156, 471] on input "Somewhat Agree" at bounding box center [159, 474] width 7 height 7
radio input "true"
click at [255, 529] on span "Neutral" at bounding box center [267, 533] width 25 height 9
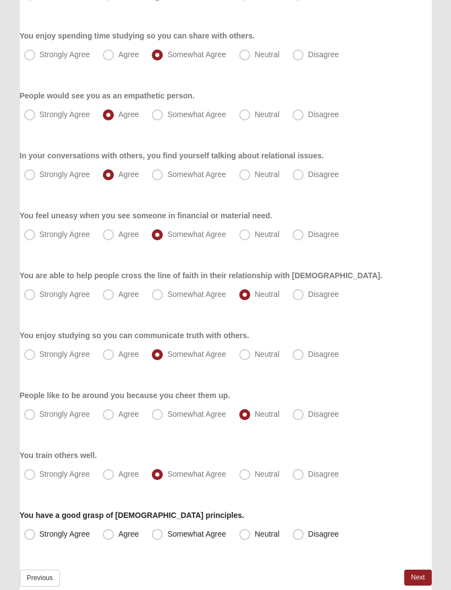
click at [245, 530] on input "Neutral" at bounding box center [247, 533] width 7 height 7
radio input "true"
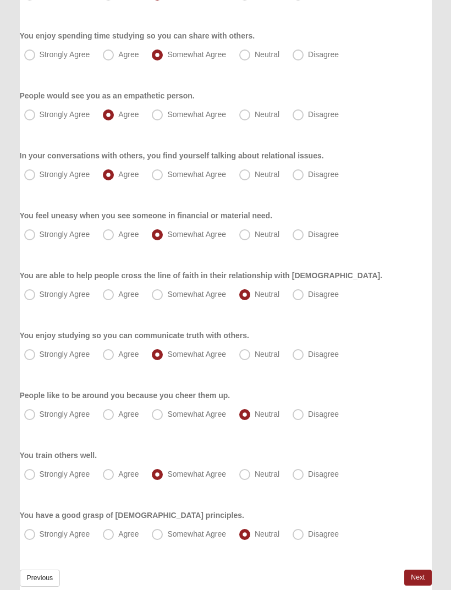
click at [419, 569] on link "Next" at bounding box center [417, 577] width 27 height 16
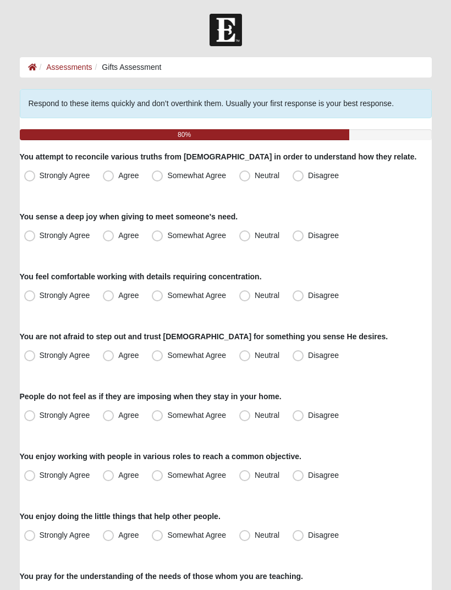
click at [118, 180] on span "Agree" at bounding box center [128, 175] width 20 height 9
click at [108, 179] on input "Agree" at bounding box center [110, 175] width 7 height 7
radio input "true"
click at [165, 229] on label "Somewhat Agree" at bounding box center [189, 236] width 85 height 18
click at [163, 232] on input "Somewhat Agree" at bounding box center [159, 235] width 7 height 7
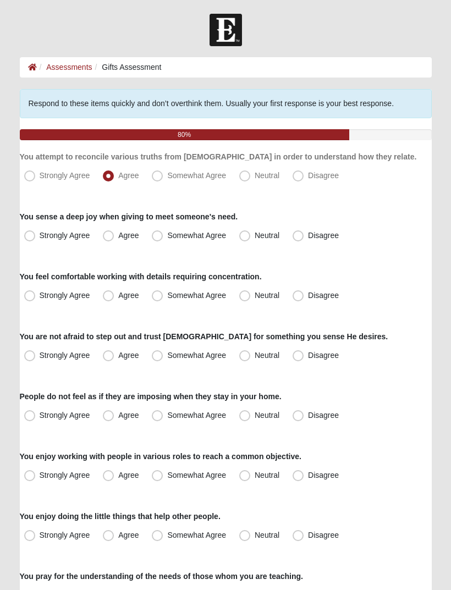
radio input "true"
click at [118, 292] on span "Agree" at bounding box center [128, 295] width 20 height 9
click at [109, 292] on input "Agree" at bounding box center [110, 295] width 7 height 7
radio input "true"
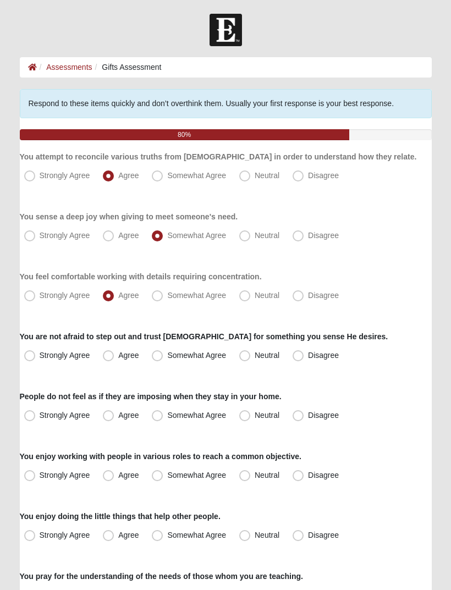
click at [165, 360] on label "Somewhat Agree" at bounding box center [189, 356] width 85 height 18
click at [163, 359] on input "Somewhat Agree" at bounding box center [159, 355] width 7 height 7
radio input "true"
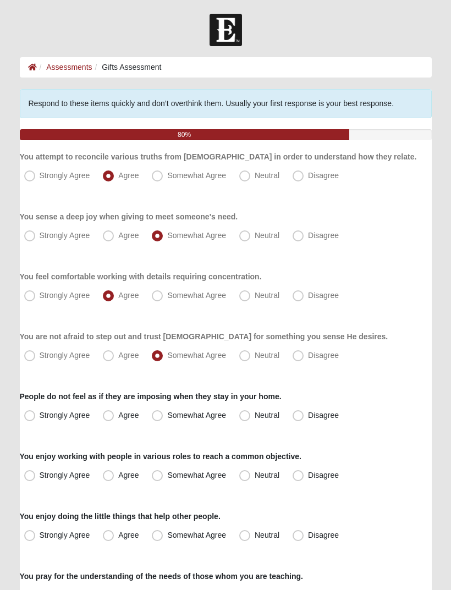
click at [251, 413] on label "Neutral" at bounding box center [260, 416] width 51 height 18
click at [251, 413] on input "Neutral" at bounding box center [247, 415] width 7 height 7
radio input "true"
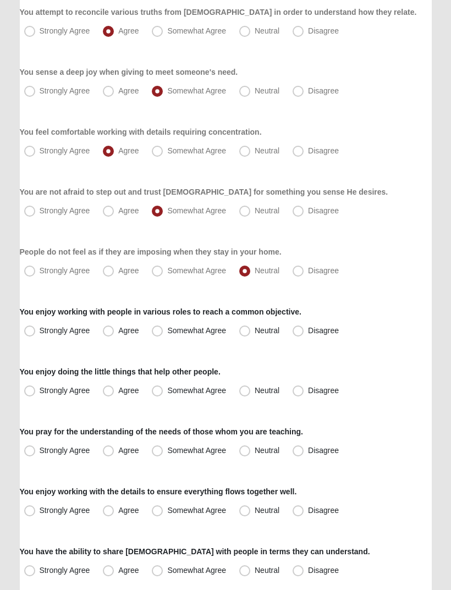
scroll to position [145, 0]
click at [165, 329] on label "Somewhat Agree" at bounding box center [189, 331] width 85 height 18
click at [163, 329] on input "Somewhat Agree" at bounding box center [159, 330] width 7 height 7
radio input "true"
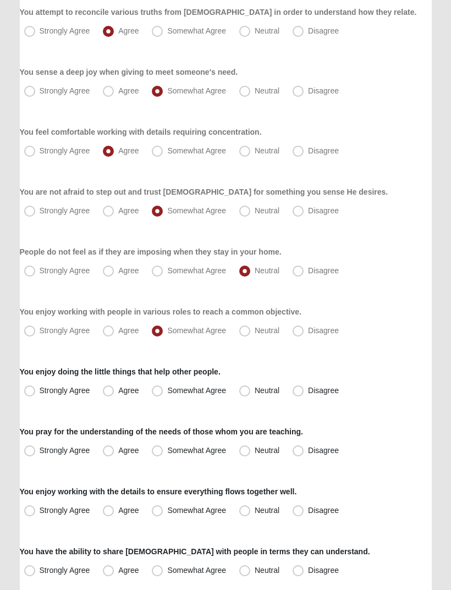
click at [119, 387] on span "Agree" at bounding box center [128, 390] width 20 height 9
click at [114, 387] on input "Agree" at bounding box center [110, 390] width 7 height 7
radio input "true"
click at [255, 450] on span "Neutral" at bounding box center [267, 450] width 25 height 9
click at [247, 450] on input "Neutral" at bounding box center [247, 450] width 7 height 7
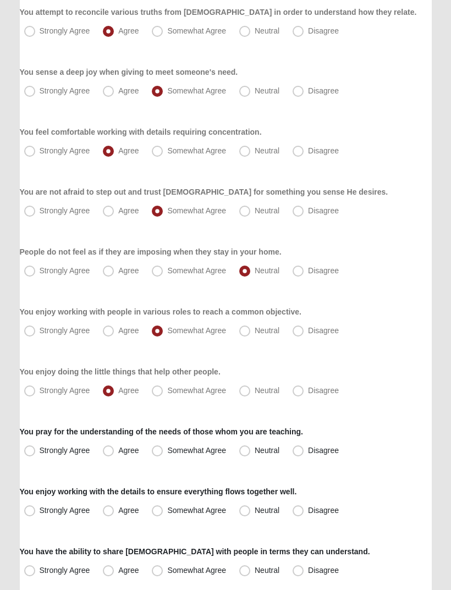
radio input "true"
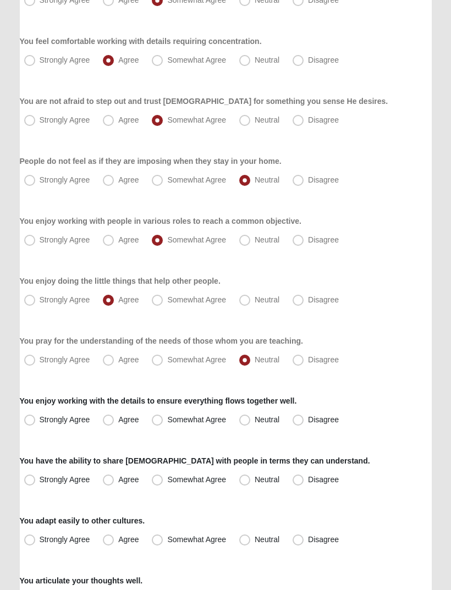
scroll to position [236, 0]
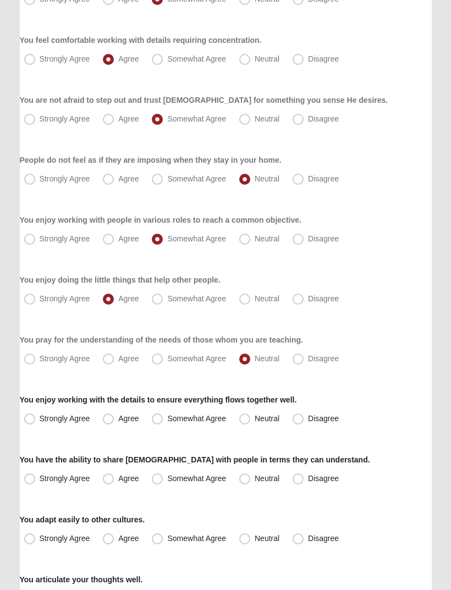
click at [167, 414] on span "Somewhat Agree" at bounding box center [196, 418] width 59 height 9
click at [160, 415] on input "Somewhat Agree" at bounding box center [159, 418] width 7 height 7
radio input "true"
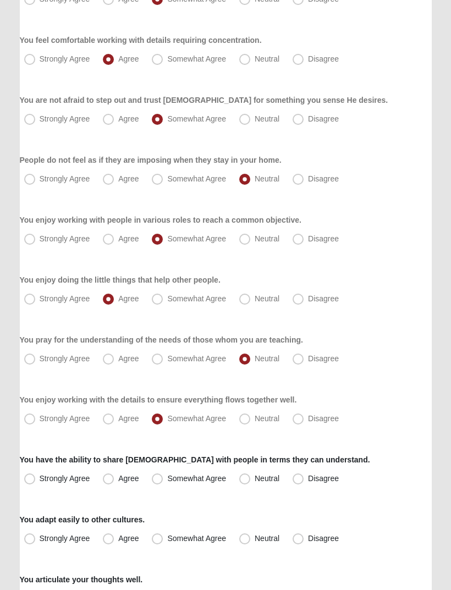
click at [308, 482] on span "Disagree" at bounding box center [323, 478] width 31 height 9
click at [300, 482] on input "Disagree" at bounding box center [300, 478] width 7 height 7
radio input "true"
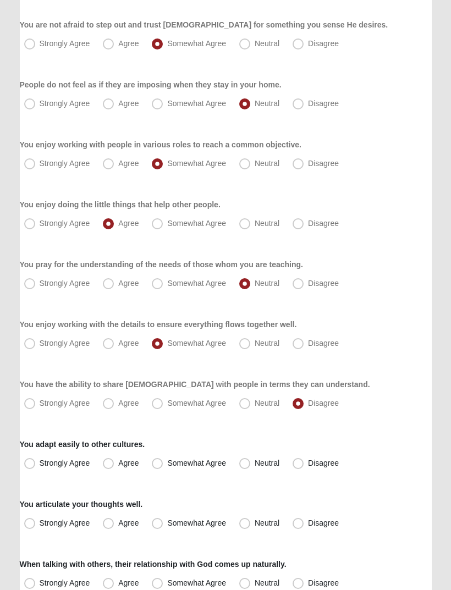
scroll to position [328, 0]
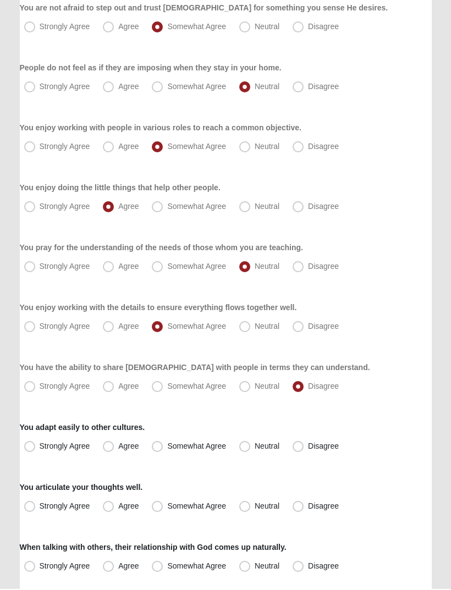
click at [169, 444] on span "Somewhat Agree" at bounding box center [196, 447] width 59 height 9
click at [163, 444] on input "Somewhat Agree" at bounding box center [159, 447] width 7 height 7
radio input "true"
click at [167, 502] on span "Somewhat Agree" at bounding box center [196, 506] width 59 height 9
click at [159, 504] on input "Somewhat Agree" at bounding box center [159, 507] width 7 height 7
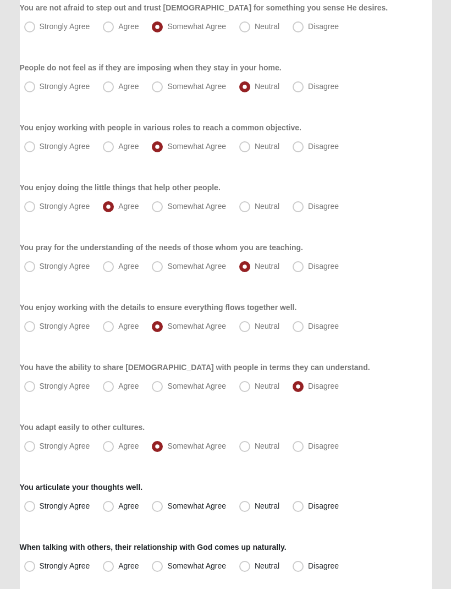
radio input "true"
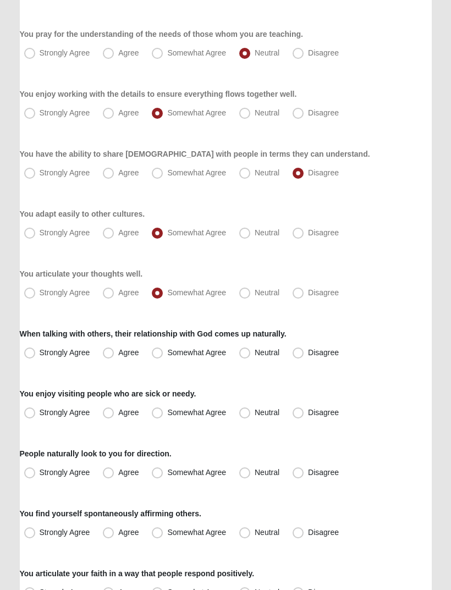
scroll to position [554, 0]
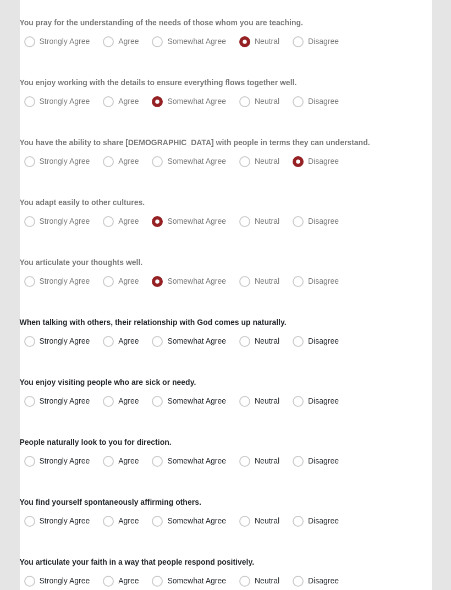
click at [306, 341] on label "Disagree" at bounding box center [316, 342] width 57 height 18
click at [304, 341] on input "Disagree" at bounding box center [300, 341] width 7 height 7
radio input "true"
click at [308, 399] on span "Disagree" at bounding box center [323, 400] width 31 height 9
click at [301, 399] on input "Disagree" at bounding box center [300, 400] width 7 height 7
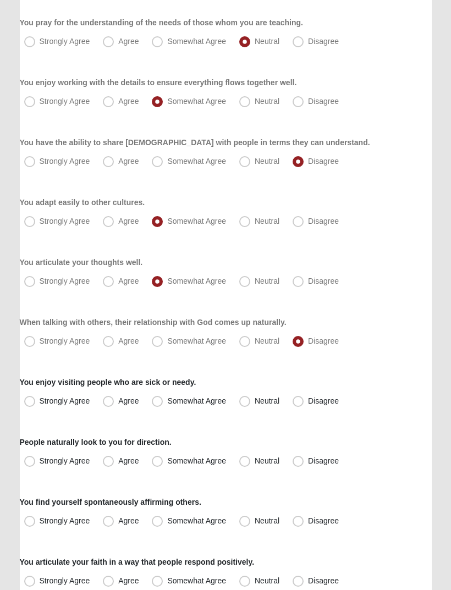
radio input "true"
click at [167, 456] on span "Somewhat Agree" at bounding box center [196, 460] width 59 height 9
click at [159, 457] on input "Somewhat Agree" at bounding box center [159, 460] width 7 height 7
radio input "true"
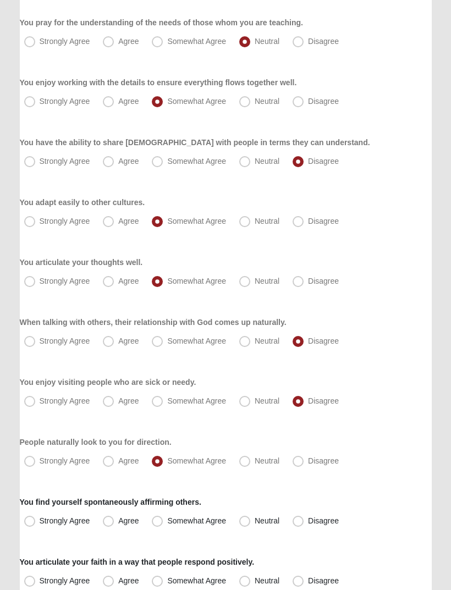
click at [167, 522] on span "Somewhat Agree" at bounding box center [196, 520] width 59 height 9
click at [157, 522] on input "Somewhat Agree" at bounding box center [159, 520] width 7 height 7
radio input "true"
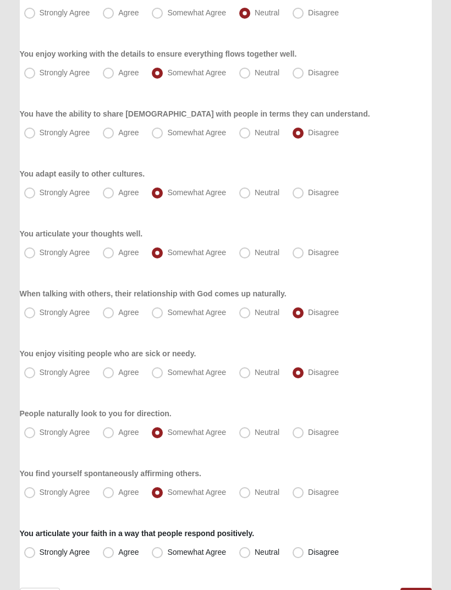
scroll to position [611, 0]
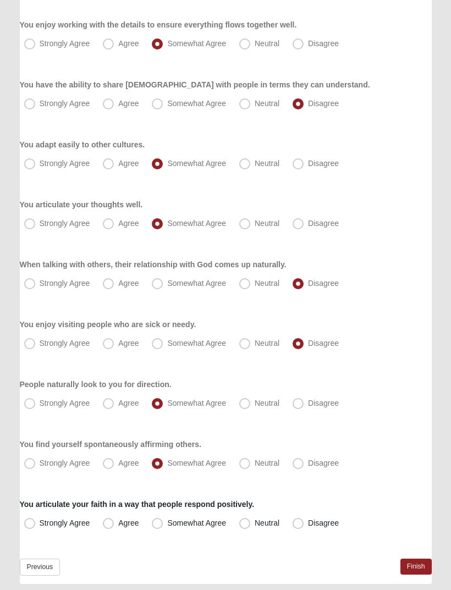
click at [255, 525] on span "Neutral" at bounding box center [267, 522] width 25 height 9
click at [247, 525] on input "Neutral" at bounding box center [247, 522] width 7 height 7
radio input "true"
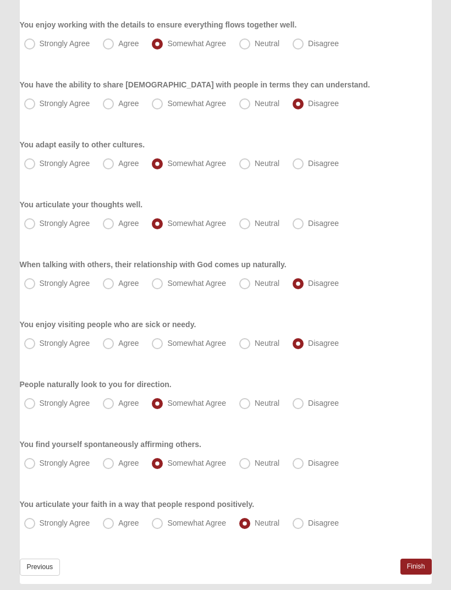
click at [421, 563] on link "Finish" at bounding box center [415, 567] width 31 height 16
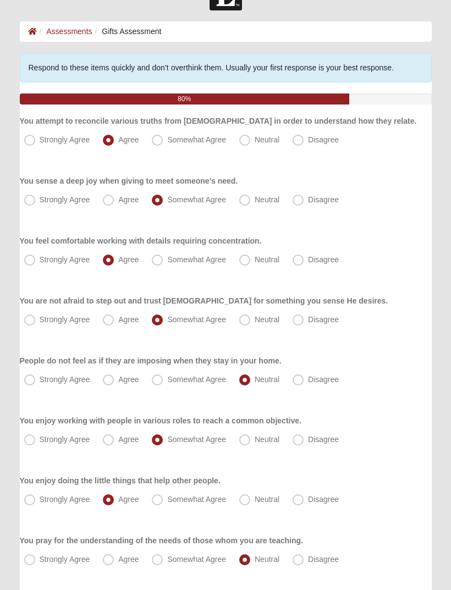
scroll to position [35, 0]
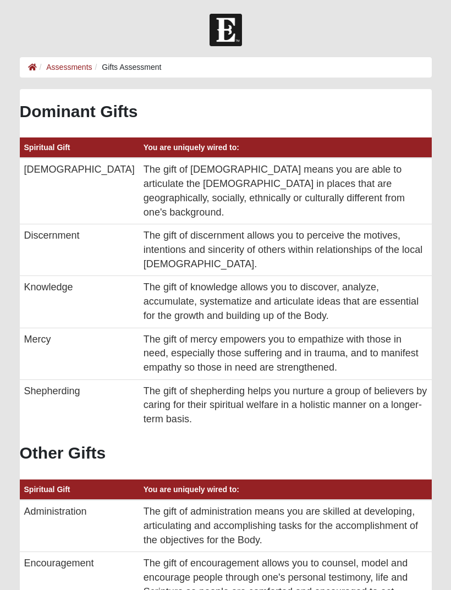
click at [263, 587] on div "Page Load Time: 0.19s ViewState Size: 18 KB HTML Size: 82 KB" at bounding box center [225, 580] width 451 height 20
